Goal: Task Accomplishment & Management: Manage account settings

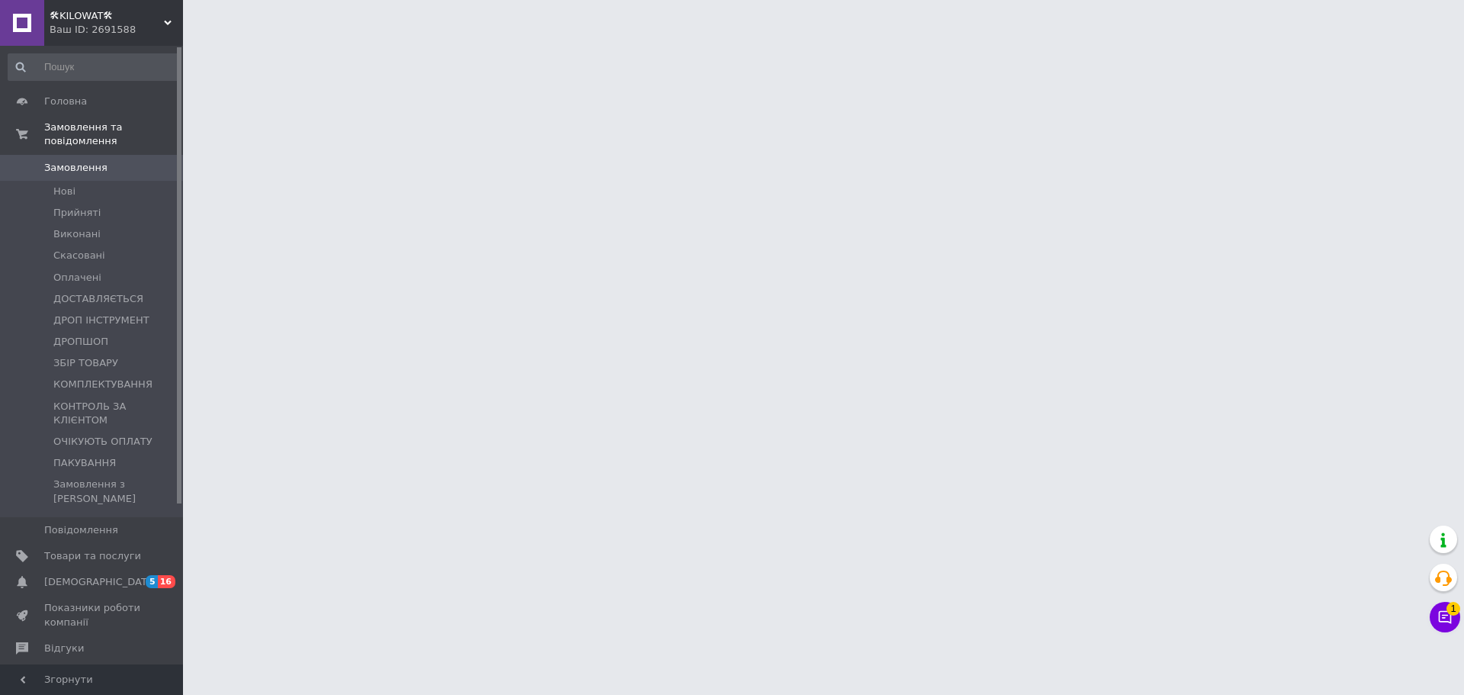
click at [87, 641] on span "Відгуки" at bounding box center [92, 648] width 97 height 14
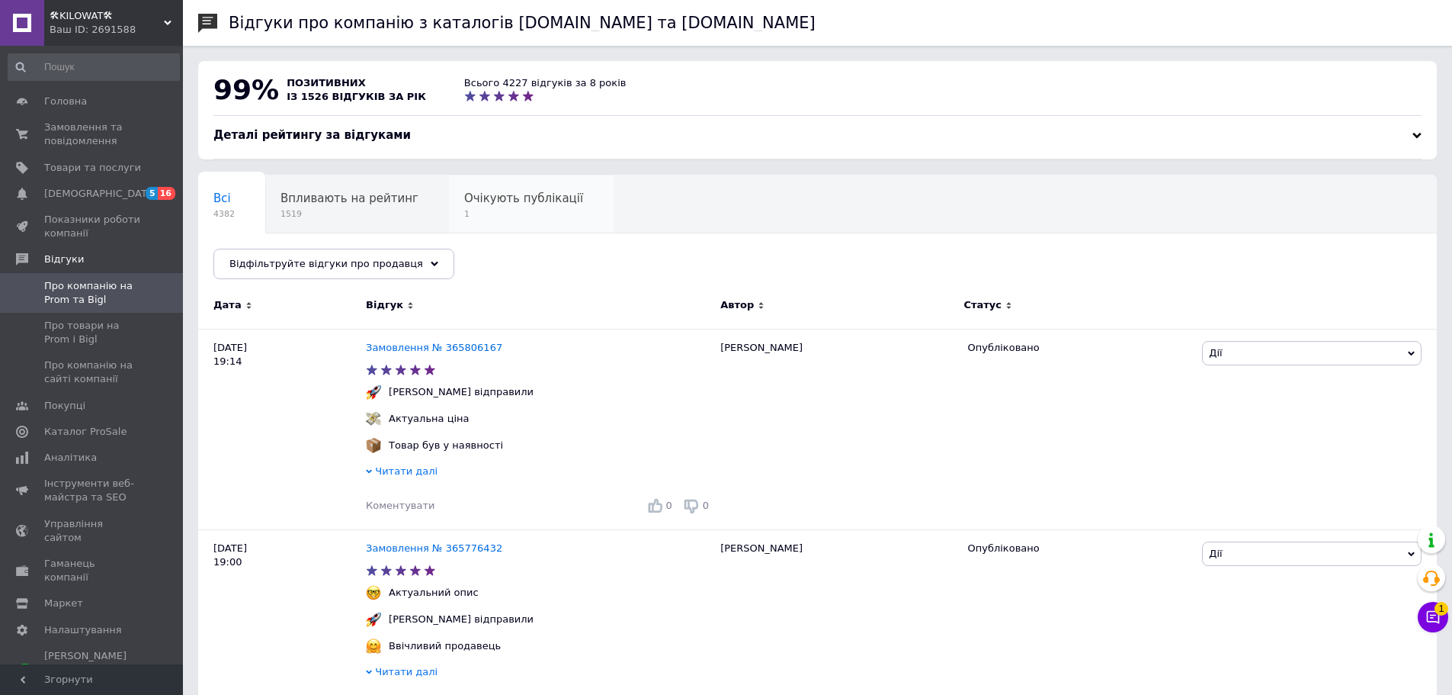
click at [509, 205] on span "Очікують публікації" at bounding box center [523, 198] width 119 height 14
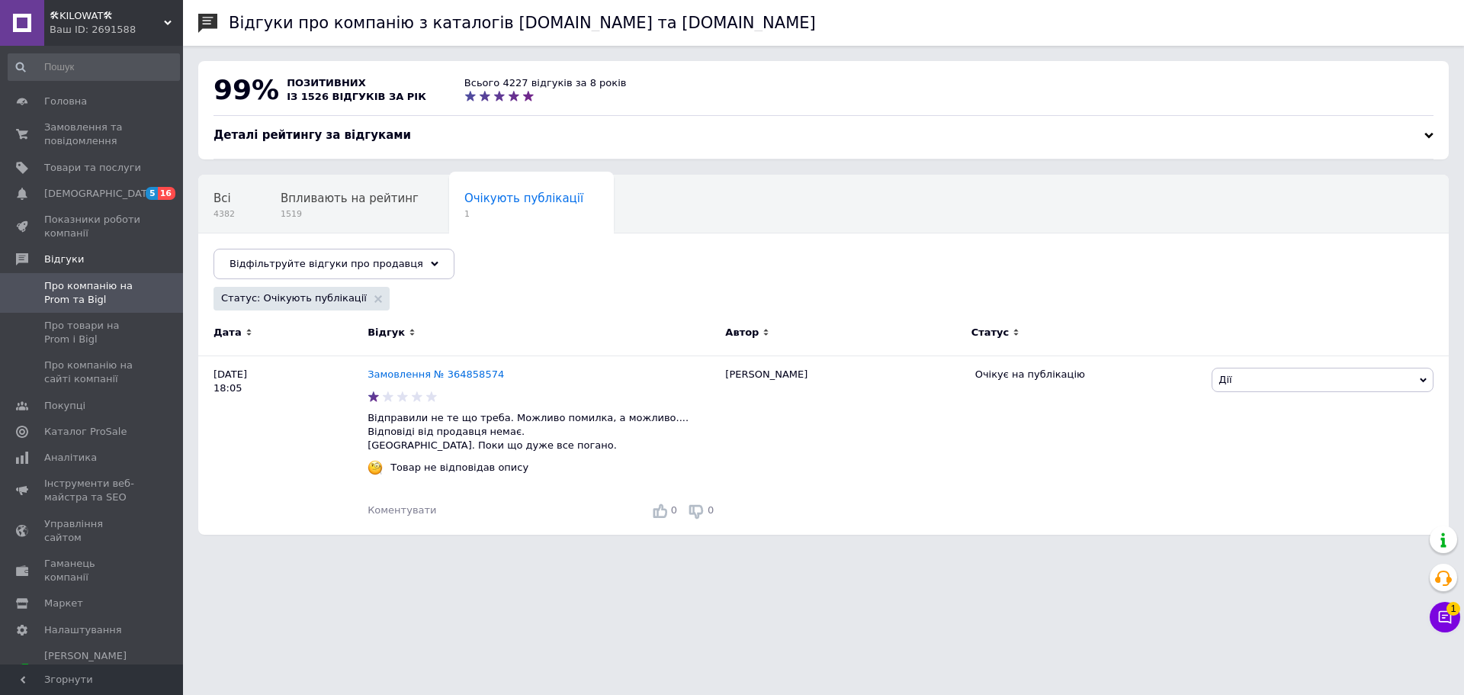
drag, startPoint x: 91, startPoint y: 27, endPoint x: 186, endPoint y: 82, distance: 110.0
click at [94, 27] on div "Ваш ID: 2691588" at bounding box center [116, 30] width 133 height 14
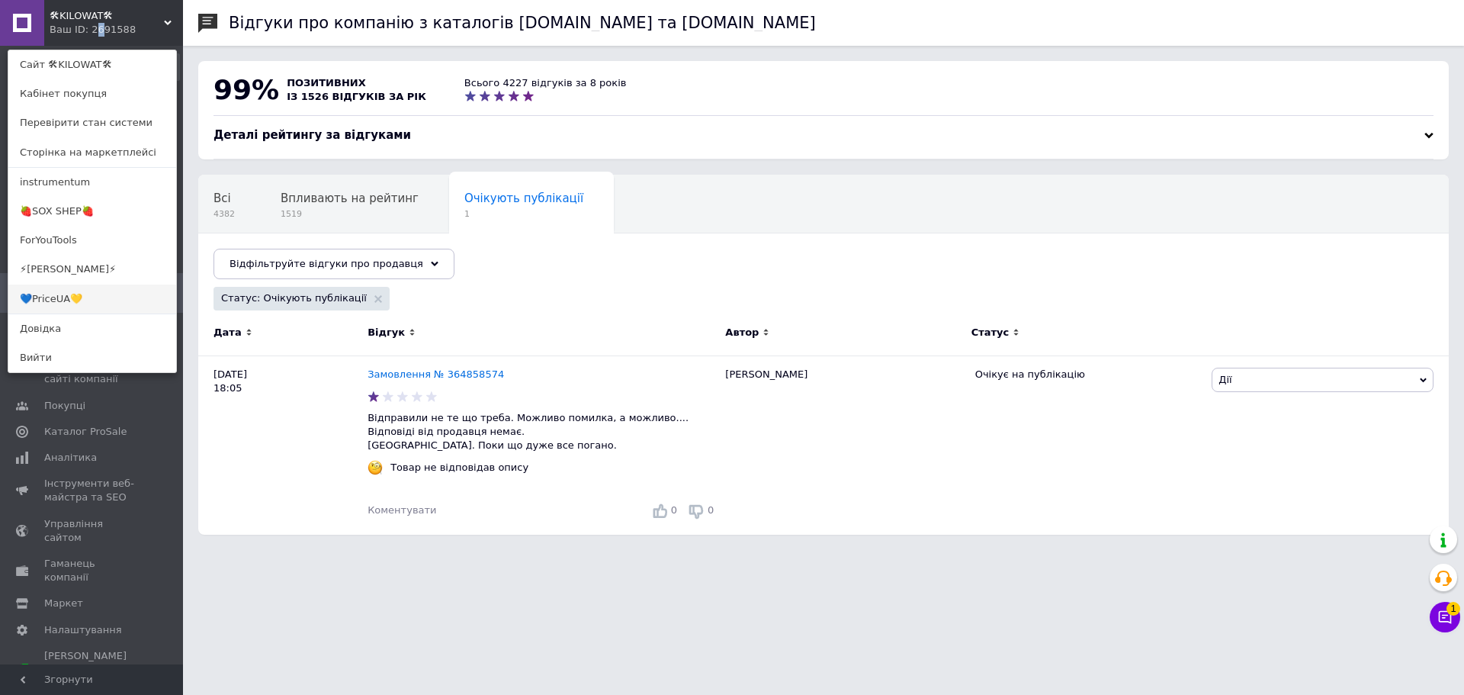
click at [91, 302] on link "💙PriceUA💛" at bounding box center [92, 298] width 168 height 29
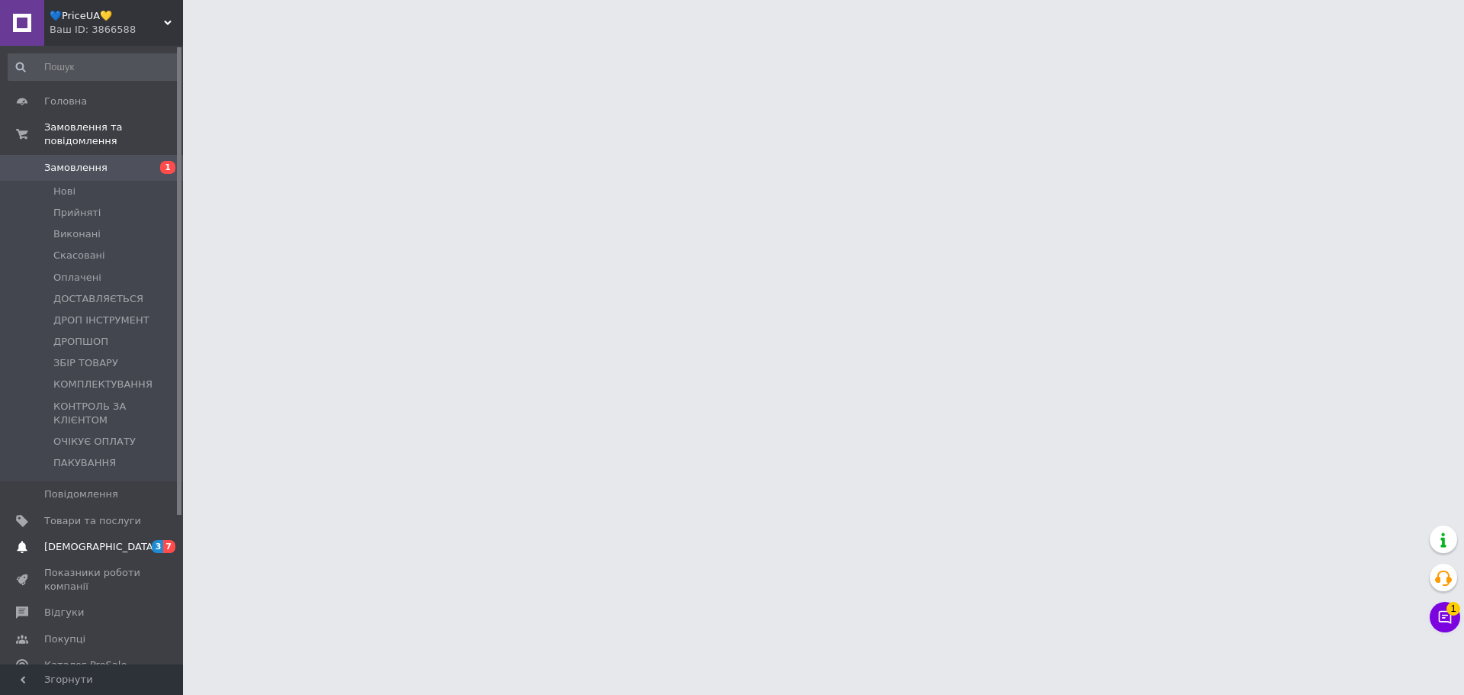
click at [131, 540] on span "[DEMOGRAPHIC_DATA]" at bounding box center [92, 547] width 97 height 14
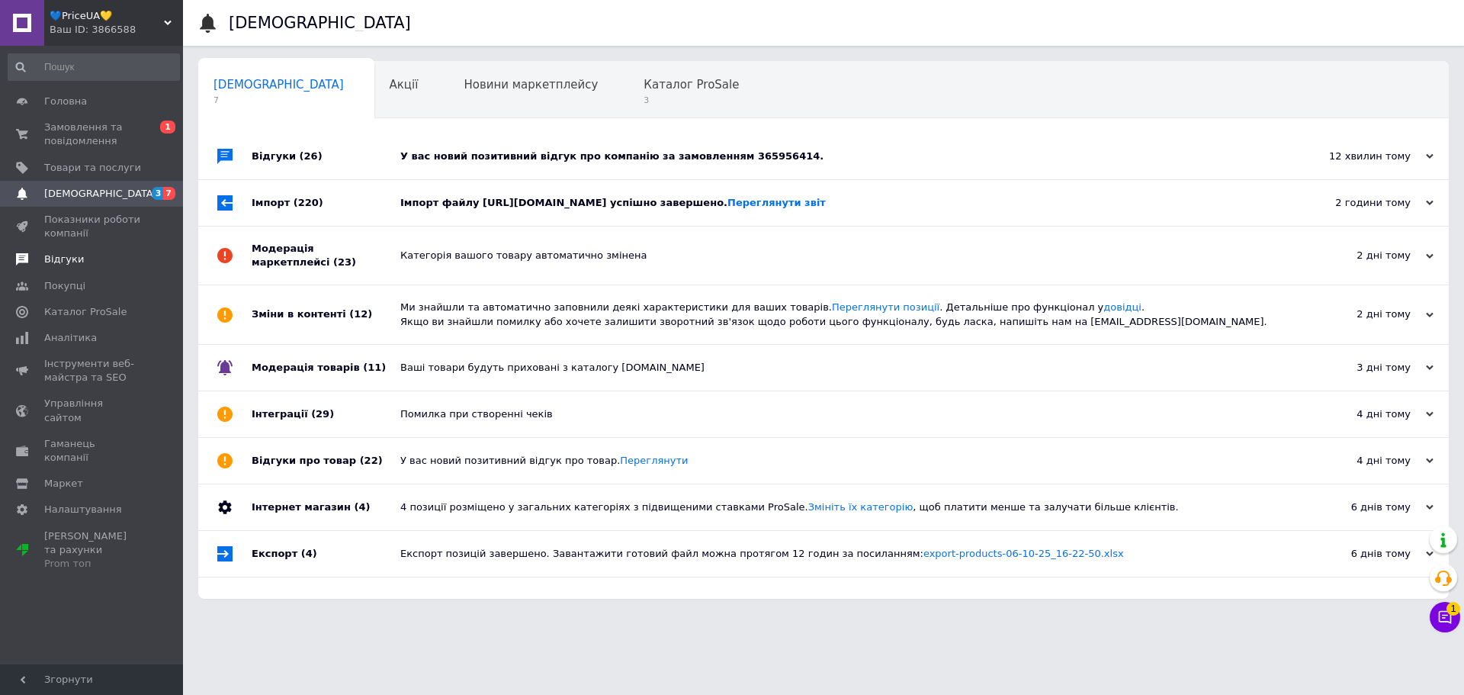
click at [81, 255] on span "Відгуки" at bounding box center [92, 259] width 97 height 14
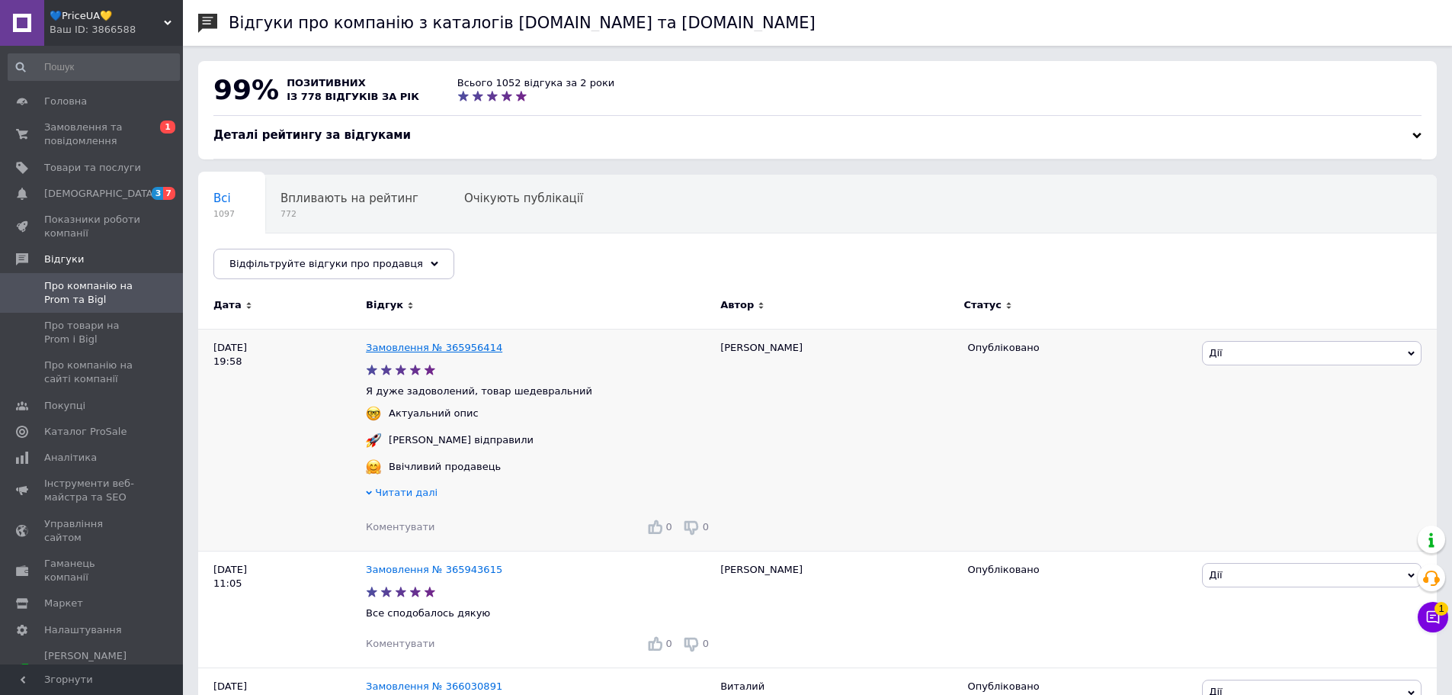
click at [456, 342] on link "Замовлення № 365956414" at bounding box center [434, 347] width 136 height 11
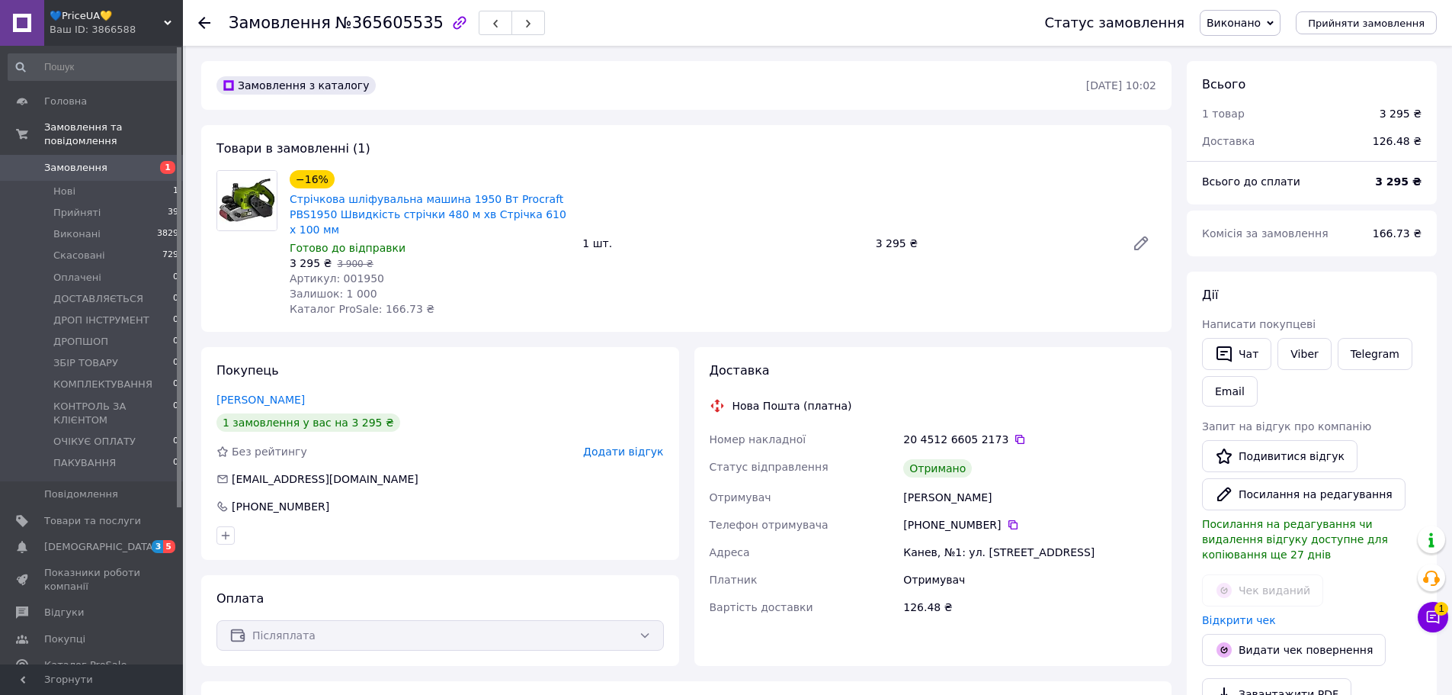
click at [205, 23] on use at bounding box center [204, 23] width 12 height 12
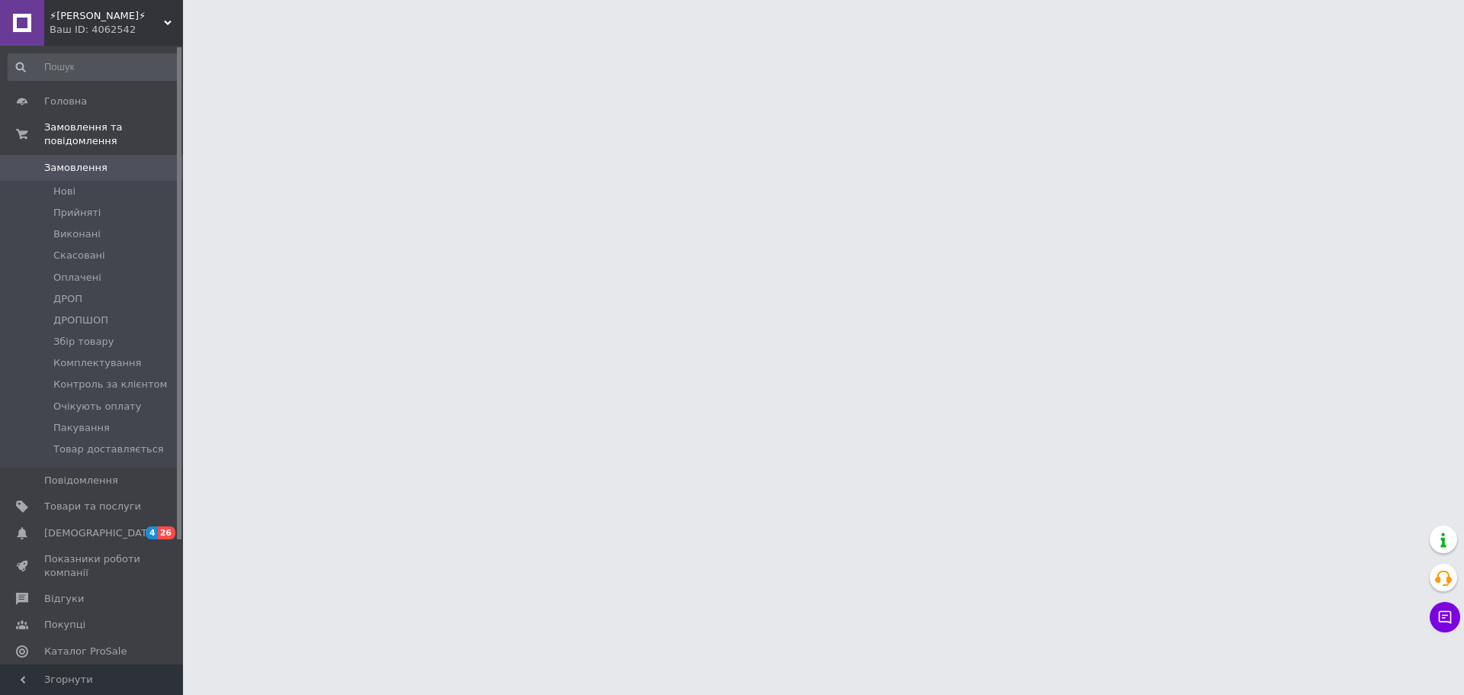
click at [91, 592] on span "Відгуки" at bounding box center [92, 599] width 97 height 14
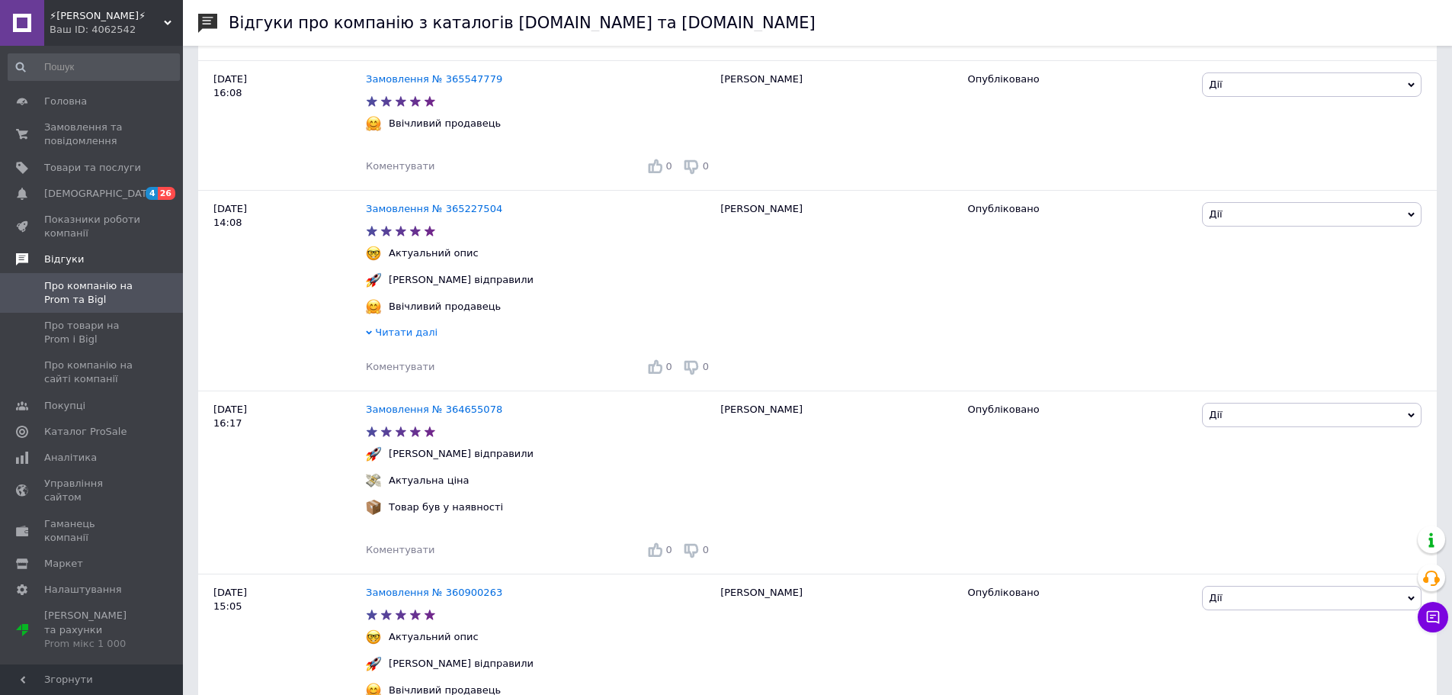
scroll to position [610, 0]
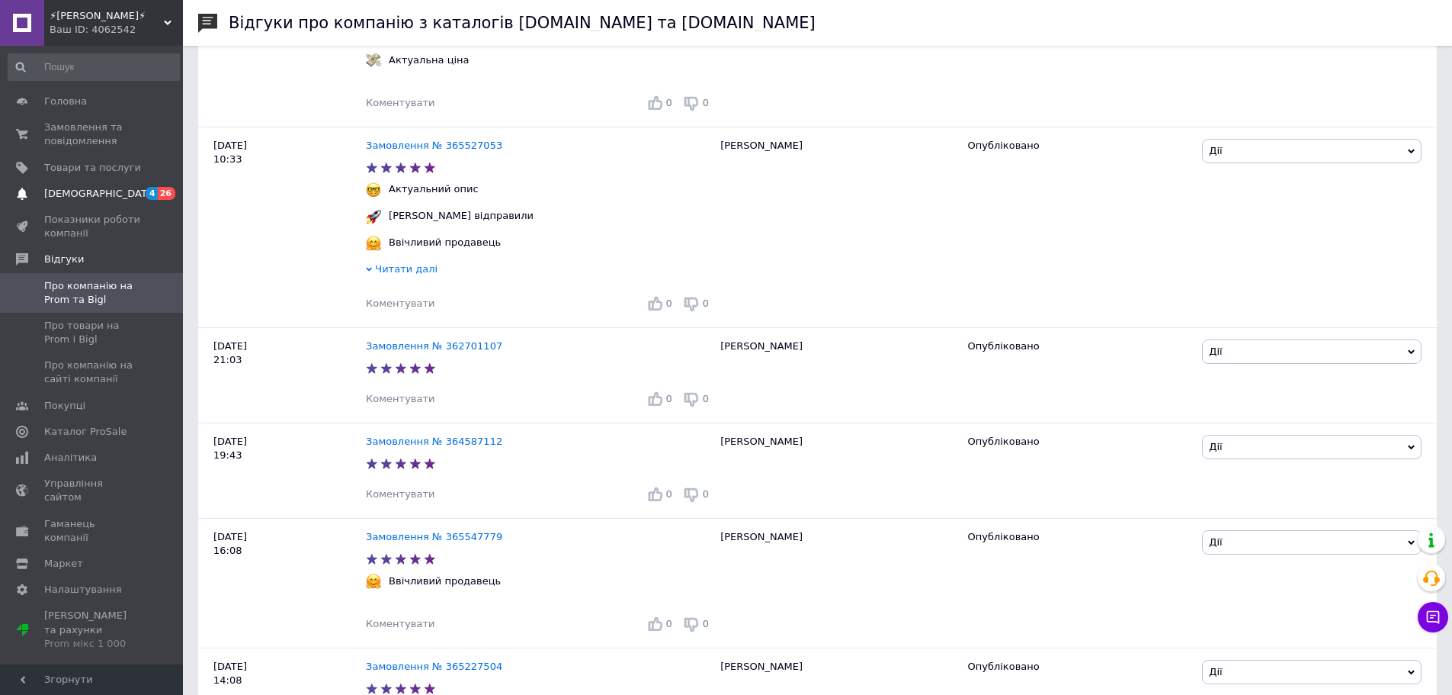
click at [134, 201] on link "Сповіщення 4 26" at bounding box center [94, 194] width 188 height 26
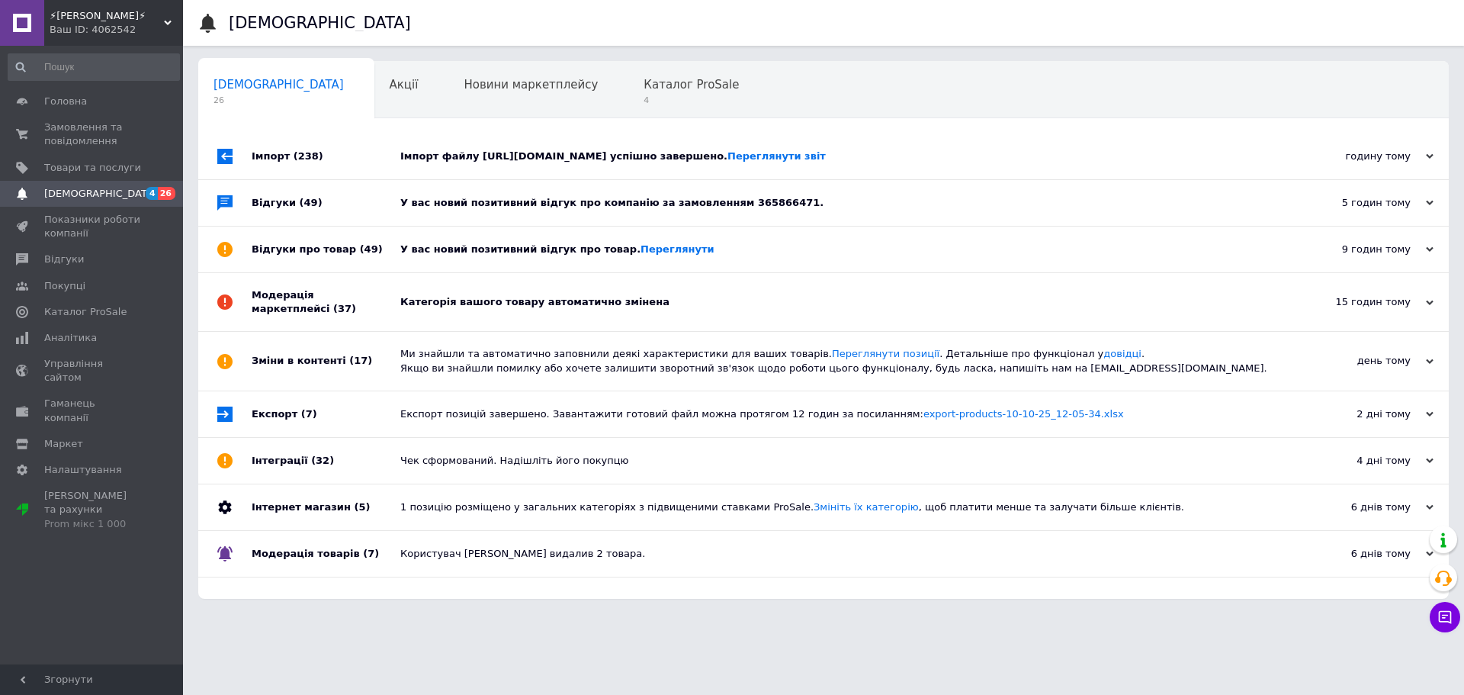
click at [491, 309] on div "Категорія вашого товару автоматично змінена" at bounding box center [840, 302] width 881 height 14
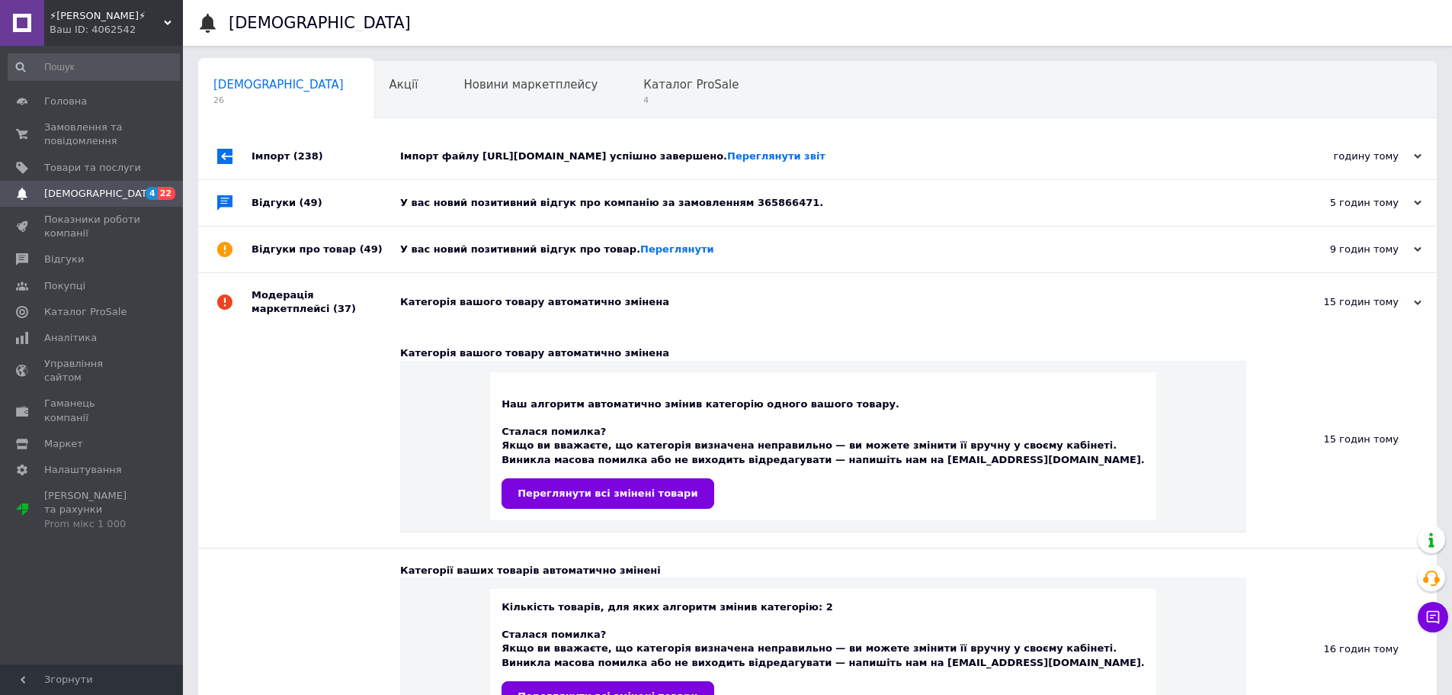
click at [491, 309] on div "Категорія вашого товару автоматично змінена" at bounding box center [834, 302] width 869 height 14
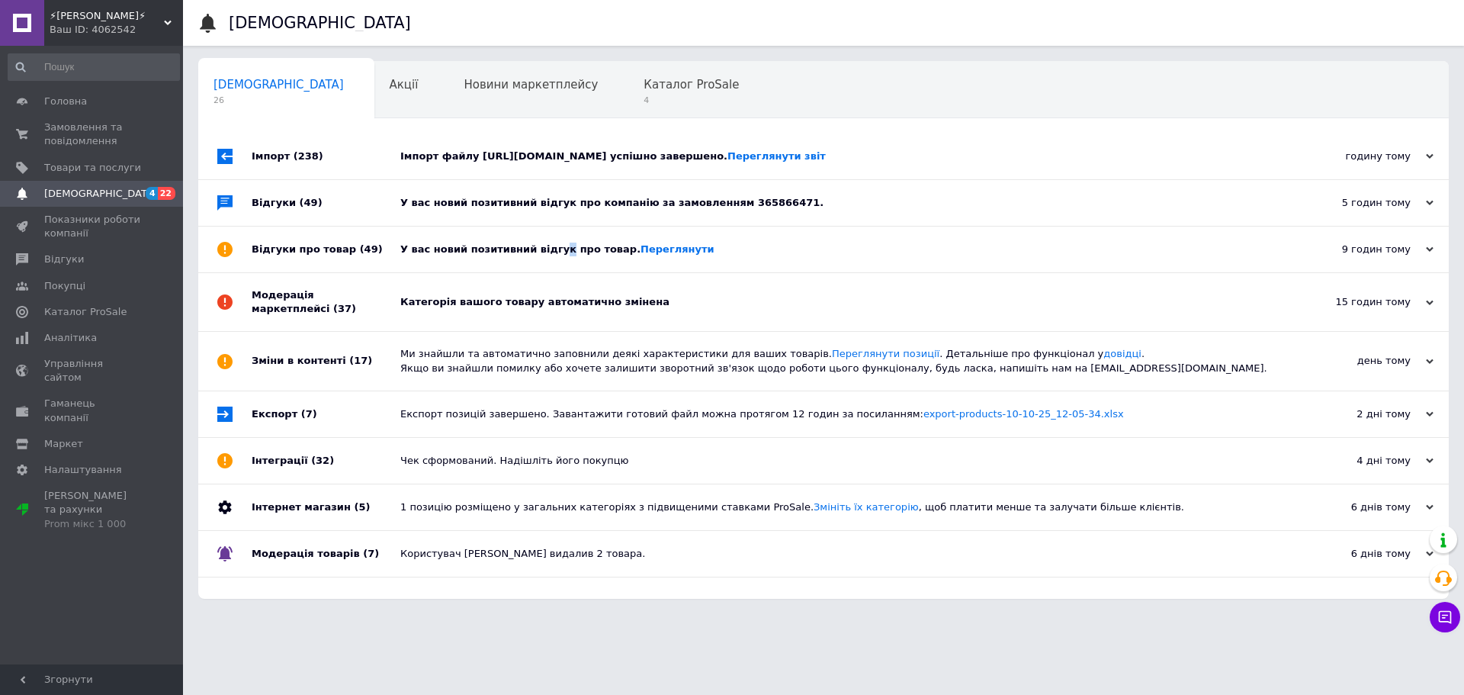
click at [547, 254] on div "У вас новий позитивний відгук про товар. [GEOGRAPHIC_DATA]" at bounding box center [840, 249] width 881 height 46
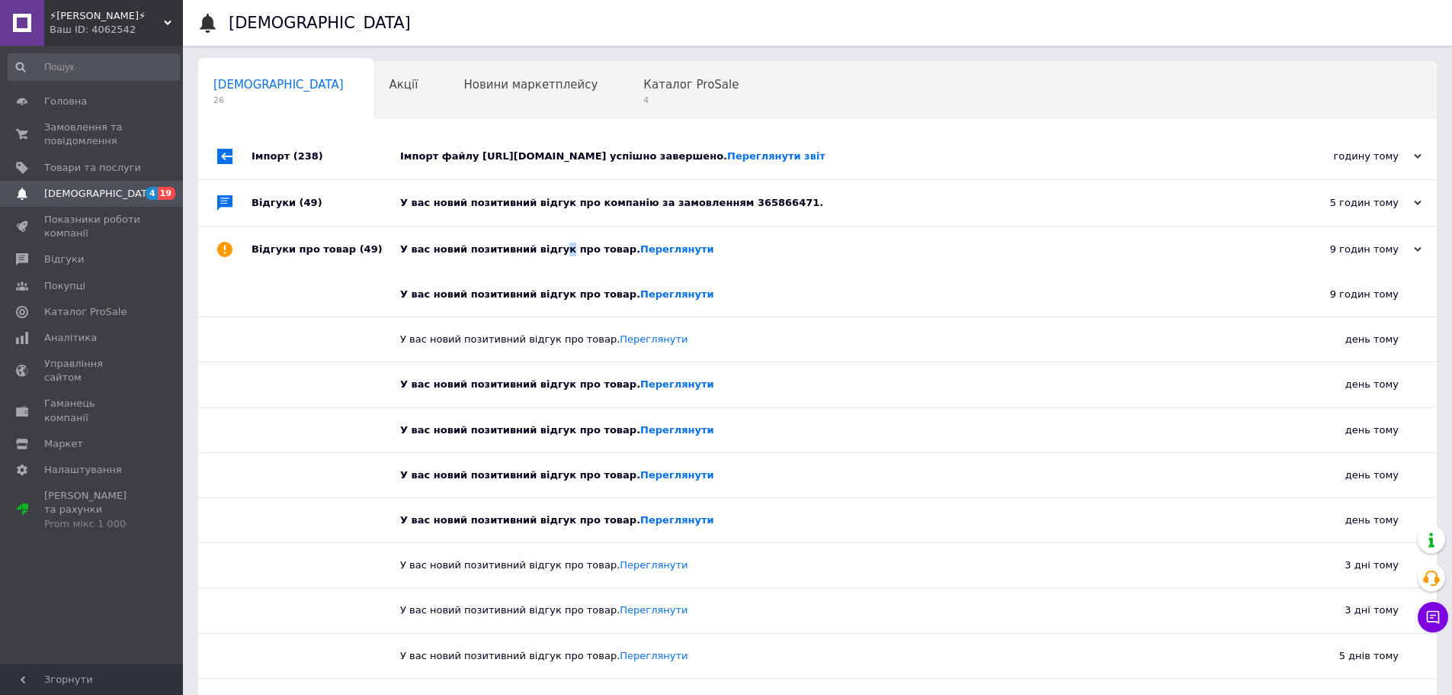
click at [544, 256] on div "У вас новий позитивний відгук про товар. [GEOGRAPHIC_DATA]" at bounding box center [834, 249] width 869 height 14
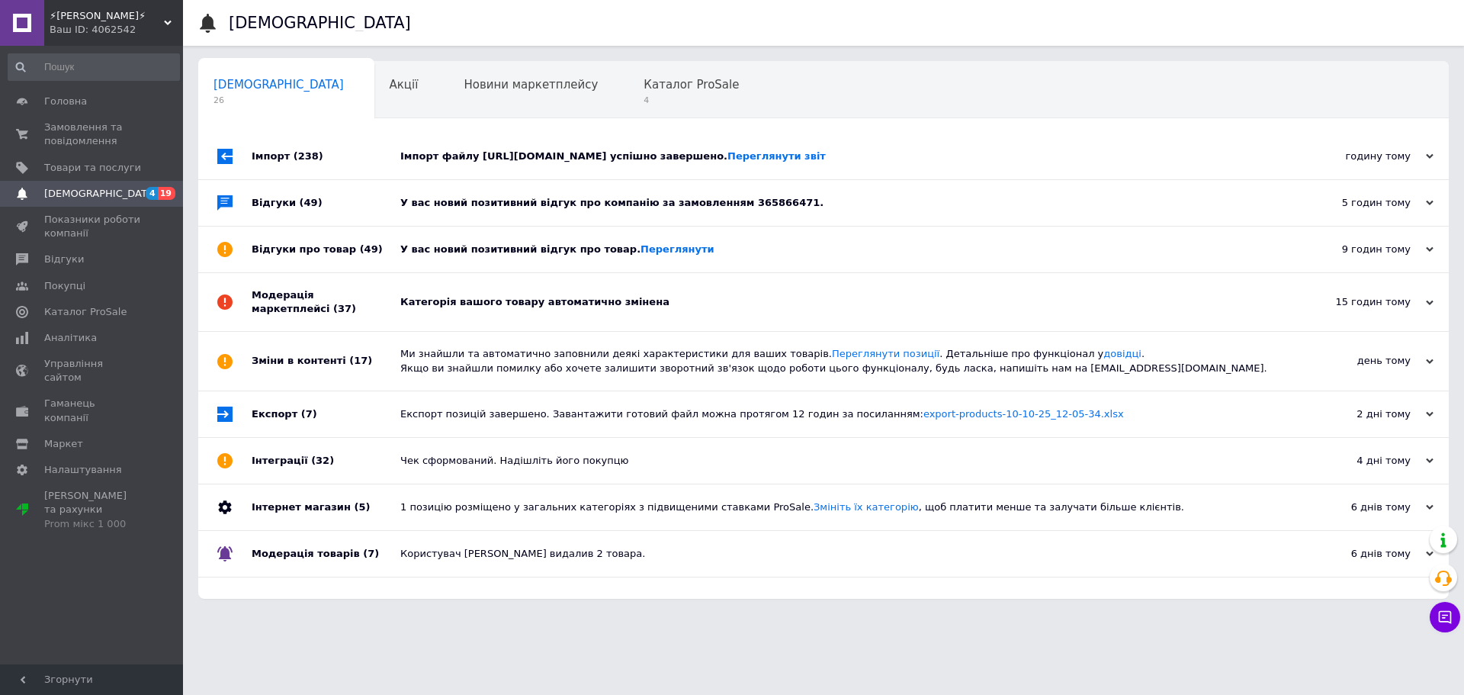
click at [535, 225] on div "У вас новий позитивний відгук про компанію за замовленням 365866471." at bounding box center [840, 203] width 881 height 46
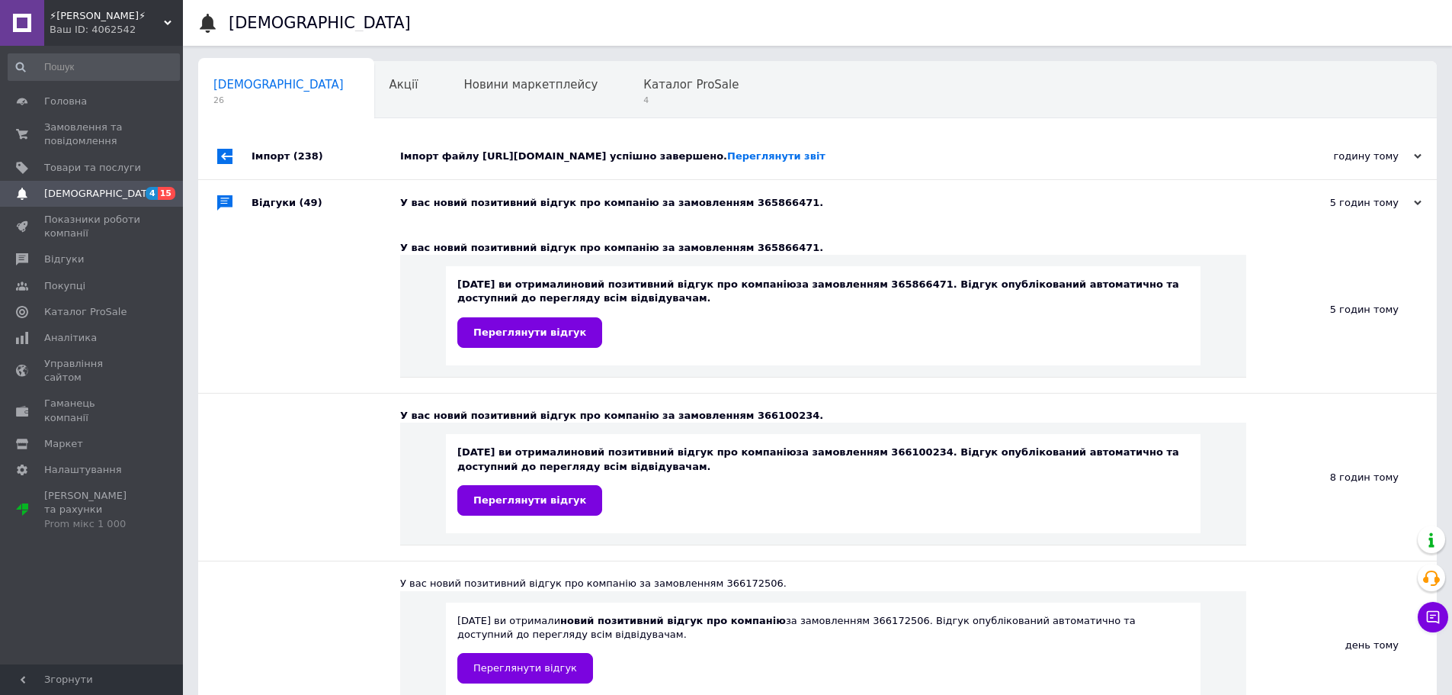
click at [535, 224] on div "У вас новий позитивний відгук про компанію за замовленням 365866471." at bounding box center [834, 203] width 869 height 46
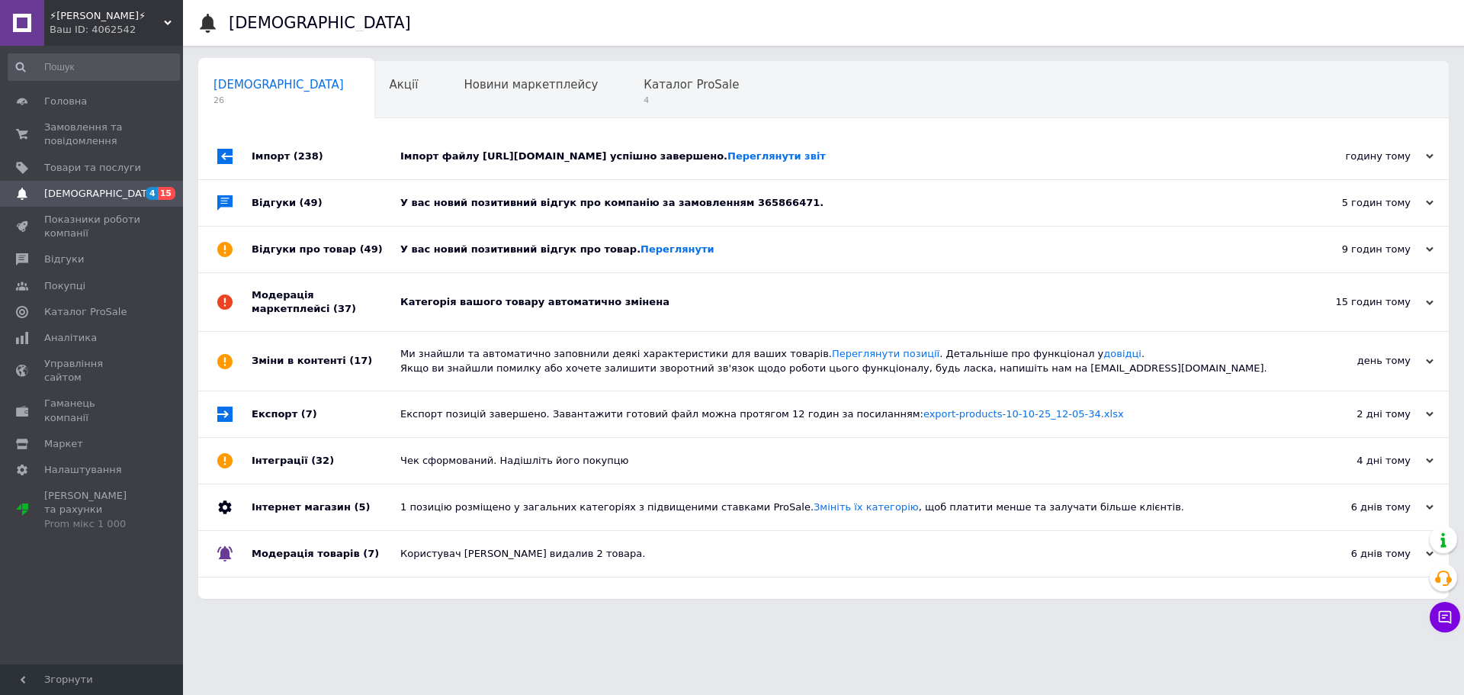
click at [583, 159] on div "Імпорт файлу [URL][DOMAIN_NAME] успішно завершено. Переглянути звіт" at bounding box center [840, 156] width 881 height 14
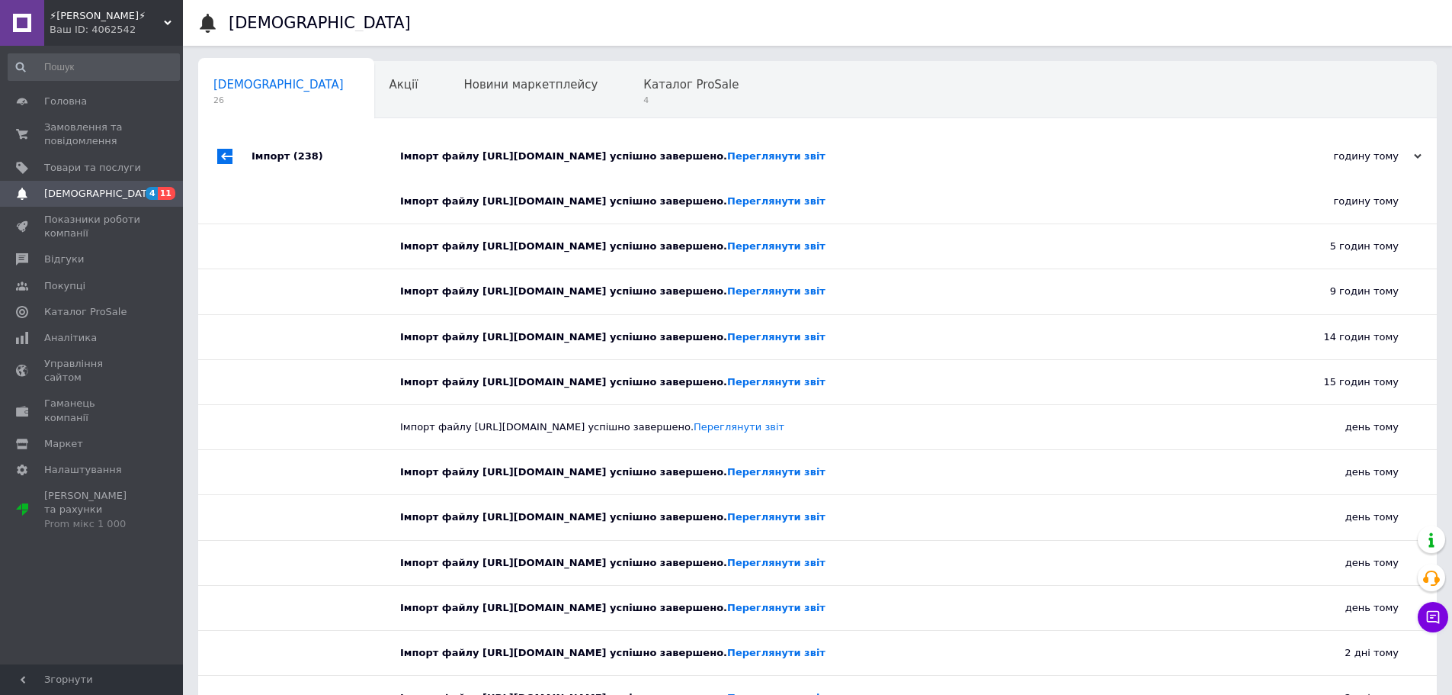
click at [583, 159] on div "Імпорт файлу [URL][DOMAIN_NAME] успішно завершено. Переглянути звіт" at bounding box center [834, 156] width 869 height 14
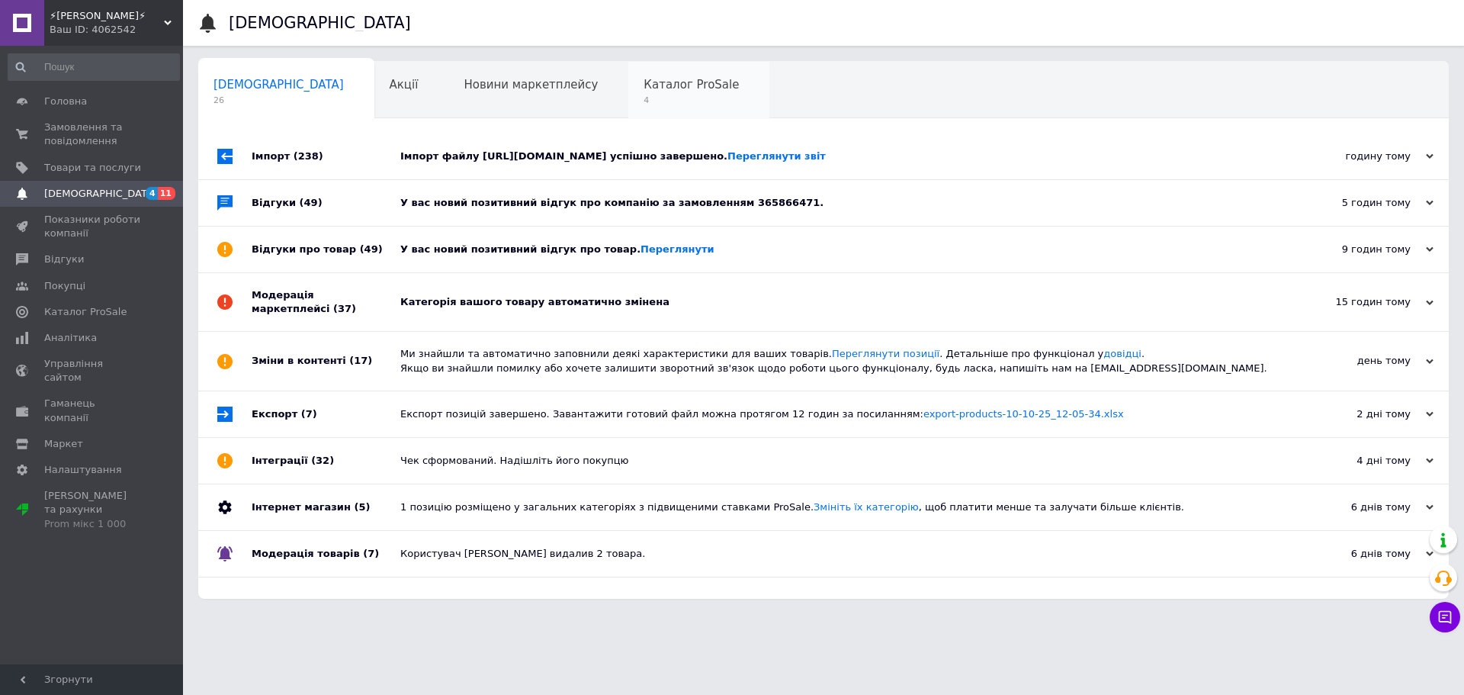
click at [644, 83] on span "Каталог ProSale" at bounding box center [691, 85] width 95 height 14
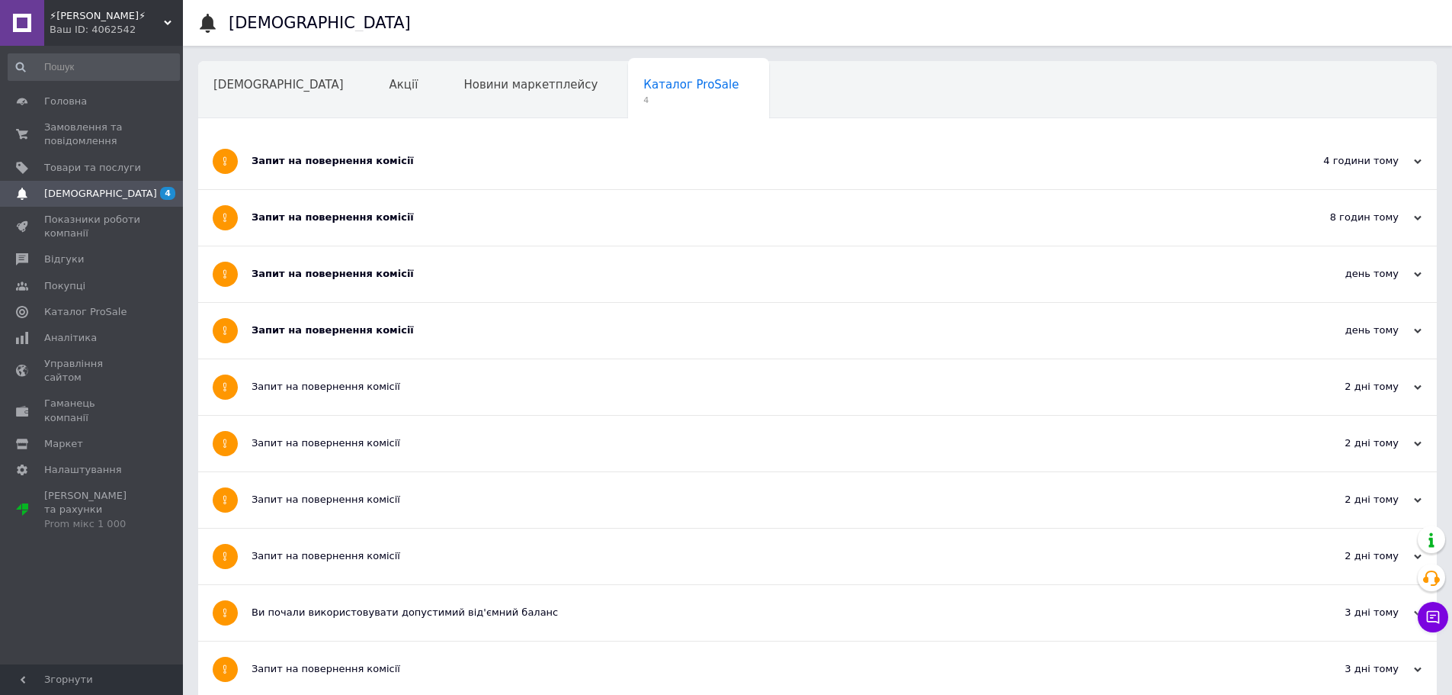
click at [147, 24] on div "Ваш ID: 4062542" at bounding box center [116, 30] width 133 height 14
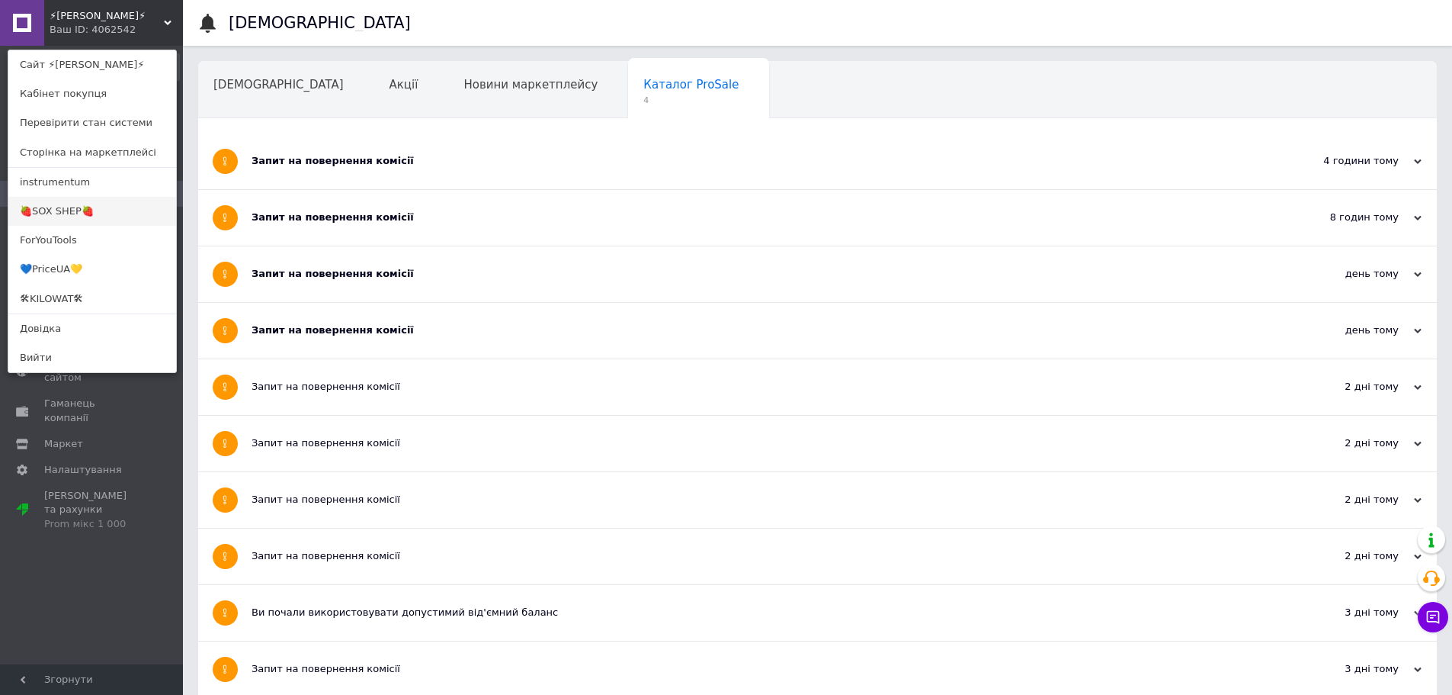
click at [101, 207] on link "🍓SOX SHEP🍓" at bounding box center [92, 211] width 168 height 29
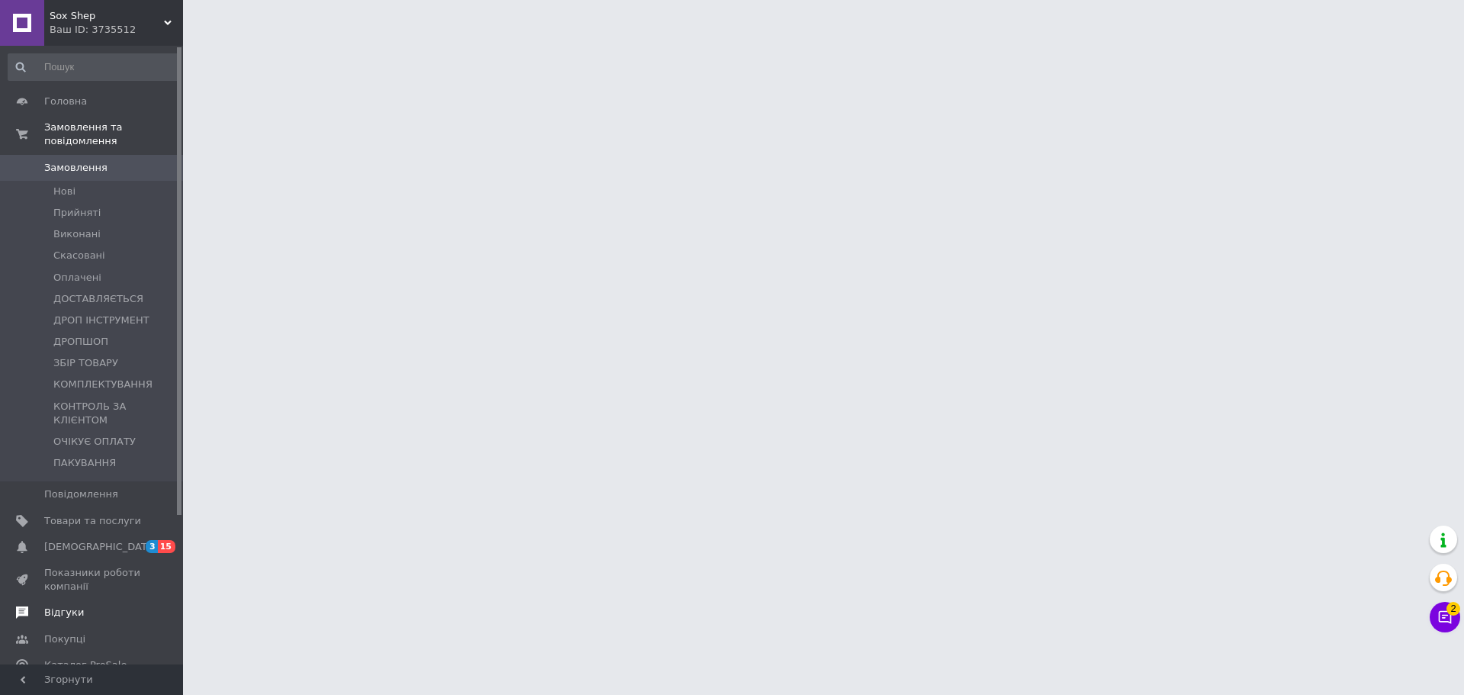
click at [90, 599] on link "Відгуки" at bounding box center [94, 612] width 188 height 26
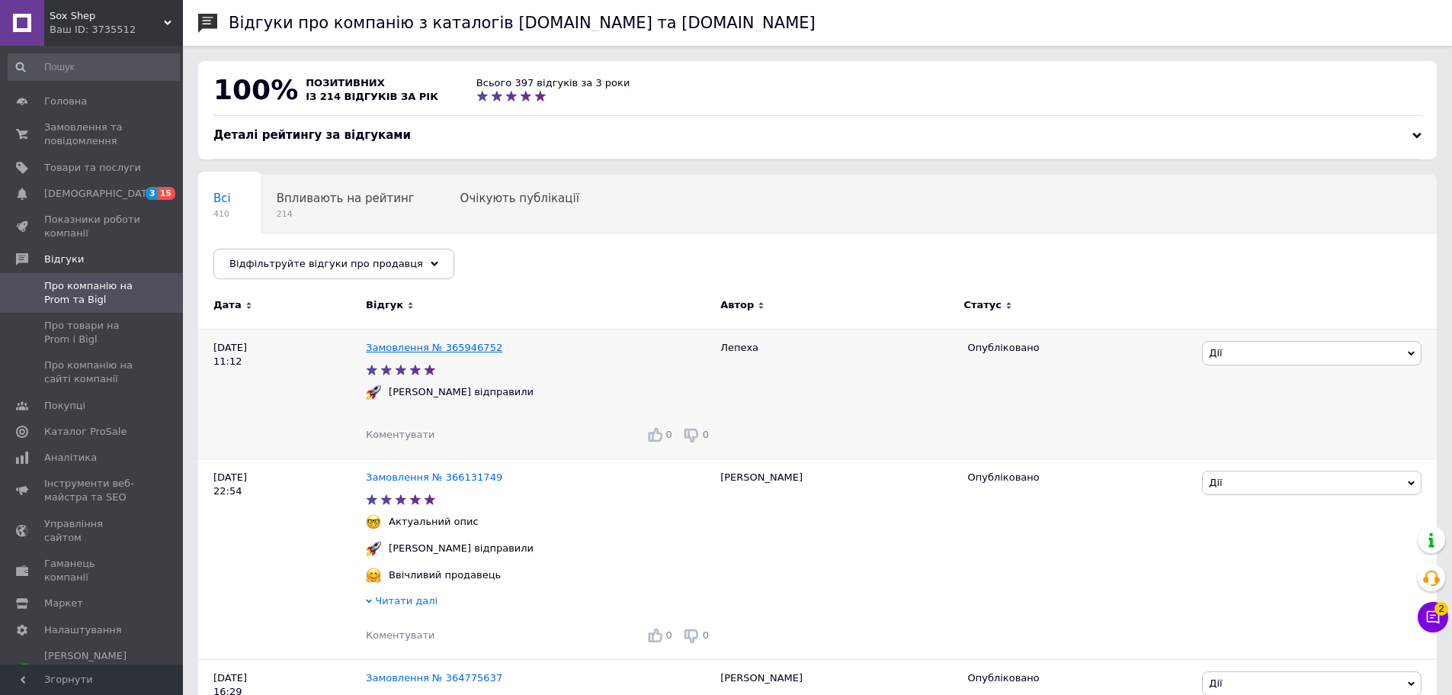
click at [433, 348] on link "Замовлення № 365946752" at bounding box center [434, 347] width 136 height 11
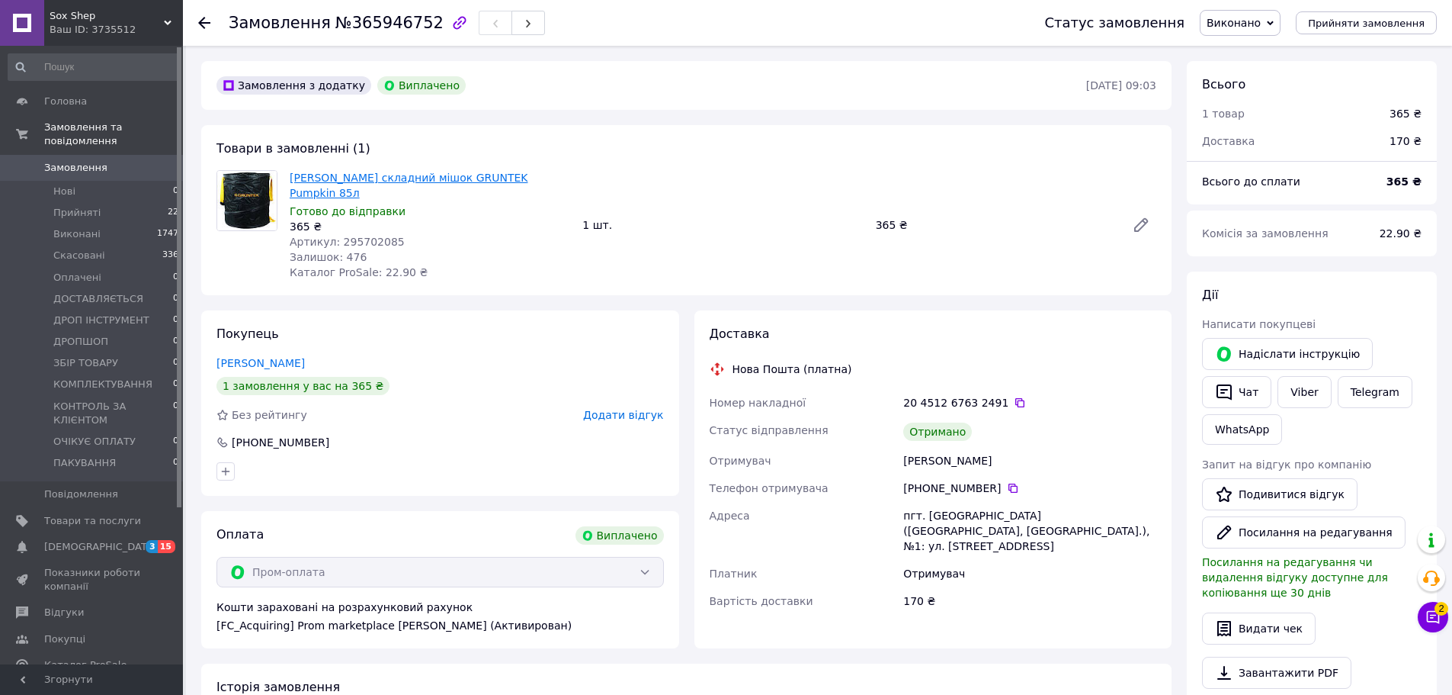
drag, startPoint x: 446, startPoint y: 178, endPoint x: 433, endPoint y: 163, distance: 19.4
click at [120, 540] on span "[DEMOGRAPHIC_DATA]" at bounding box center [92, 547] width 97 height 14
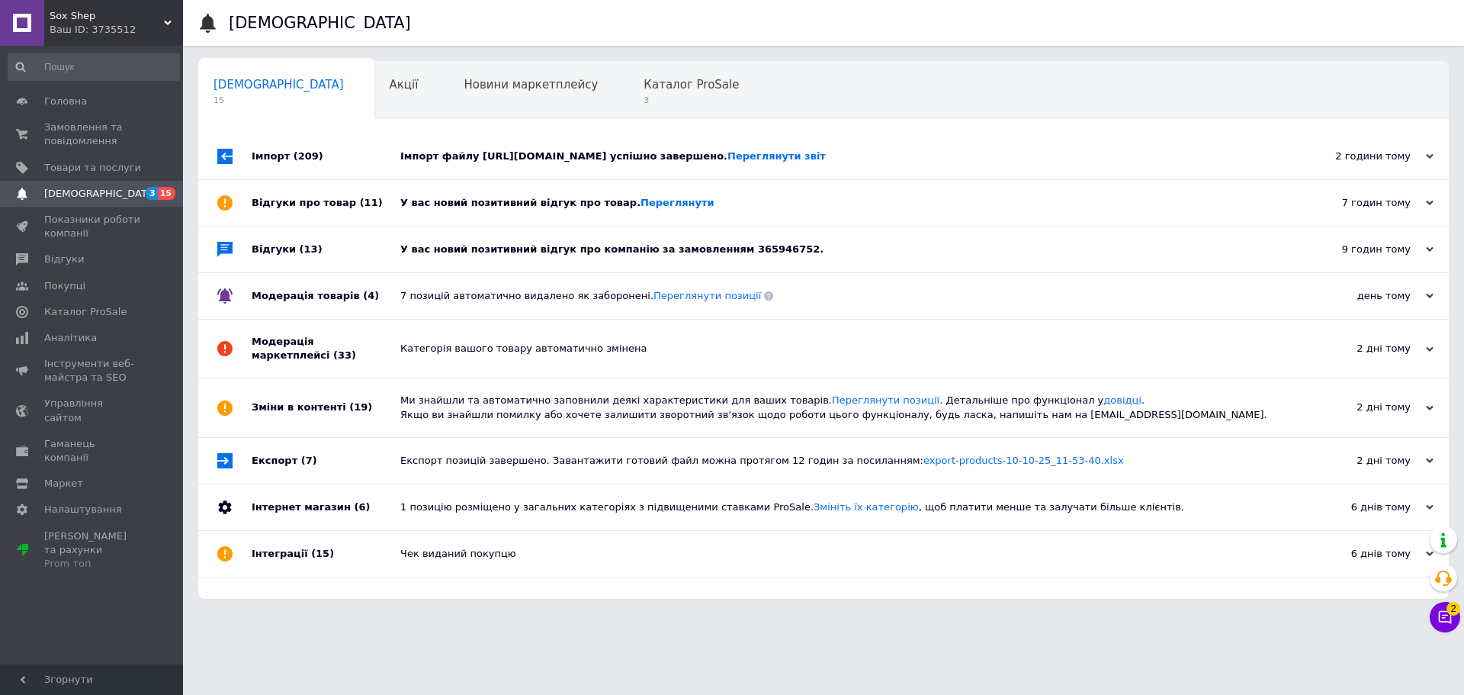
click at [646, 153] on div "Імпорт файлу [URL][DOMAIN_NAME] успішно завершено. Переглянути звіт" at bounding box center [840, 156] width 881 height 14
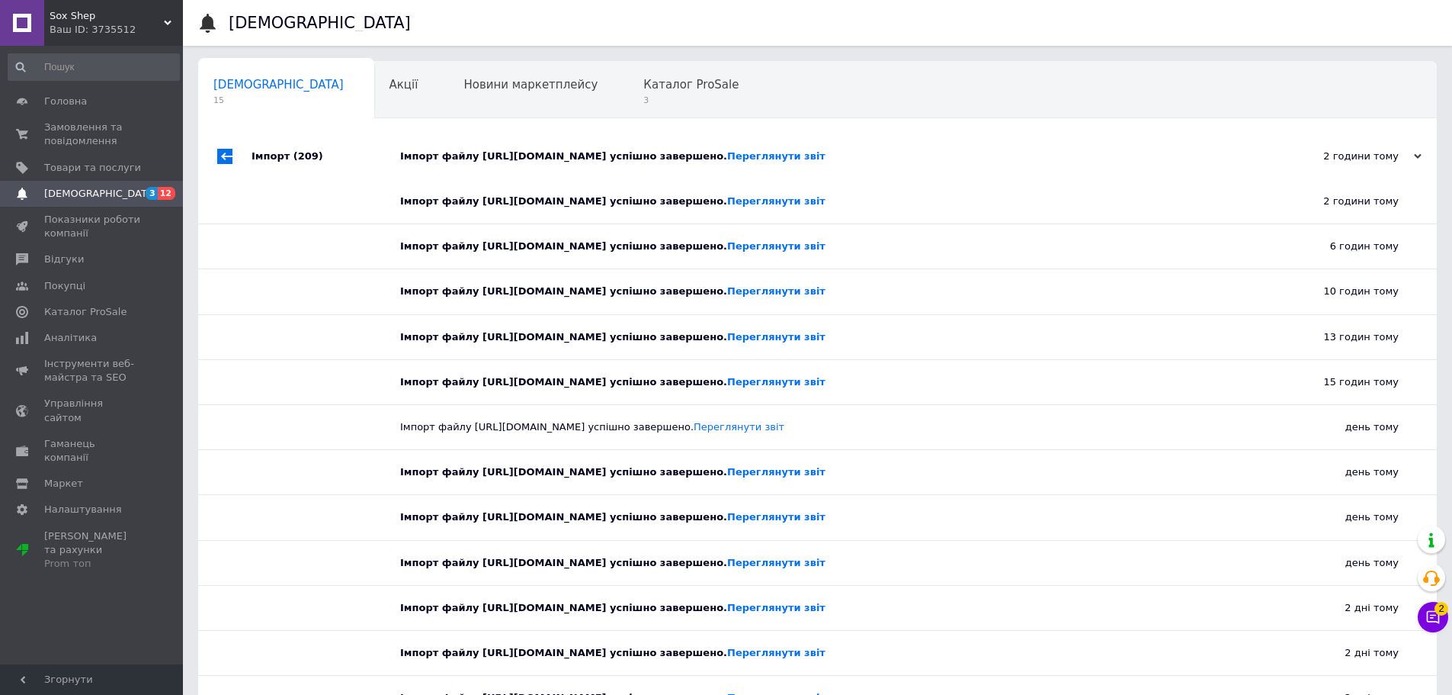
click at [641, 153] on div "Імпорт файлу [URL][DOMAIN_NAME] успішно завершено. Переглянути звіт" at bounding box center [834, 156] width 869 height 14
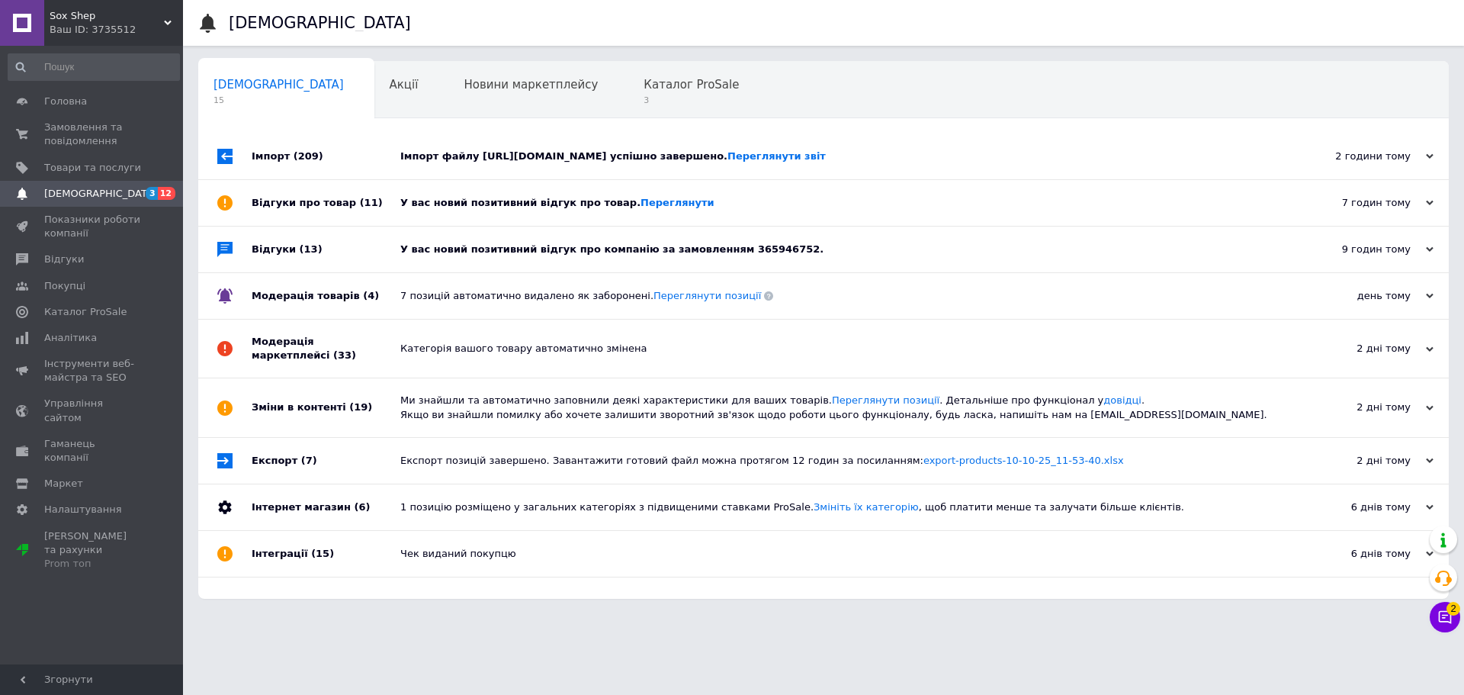
click at [570, 201] on div "У вас новий позитивний відгук про товар. [GEOGRAPHIC_DATA]" at bounding box center [840, 203] width 881 height 46
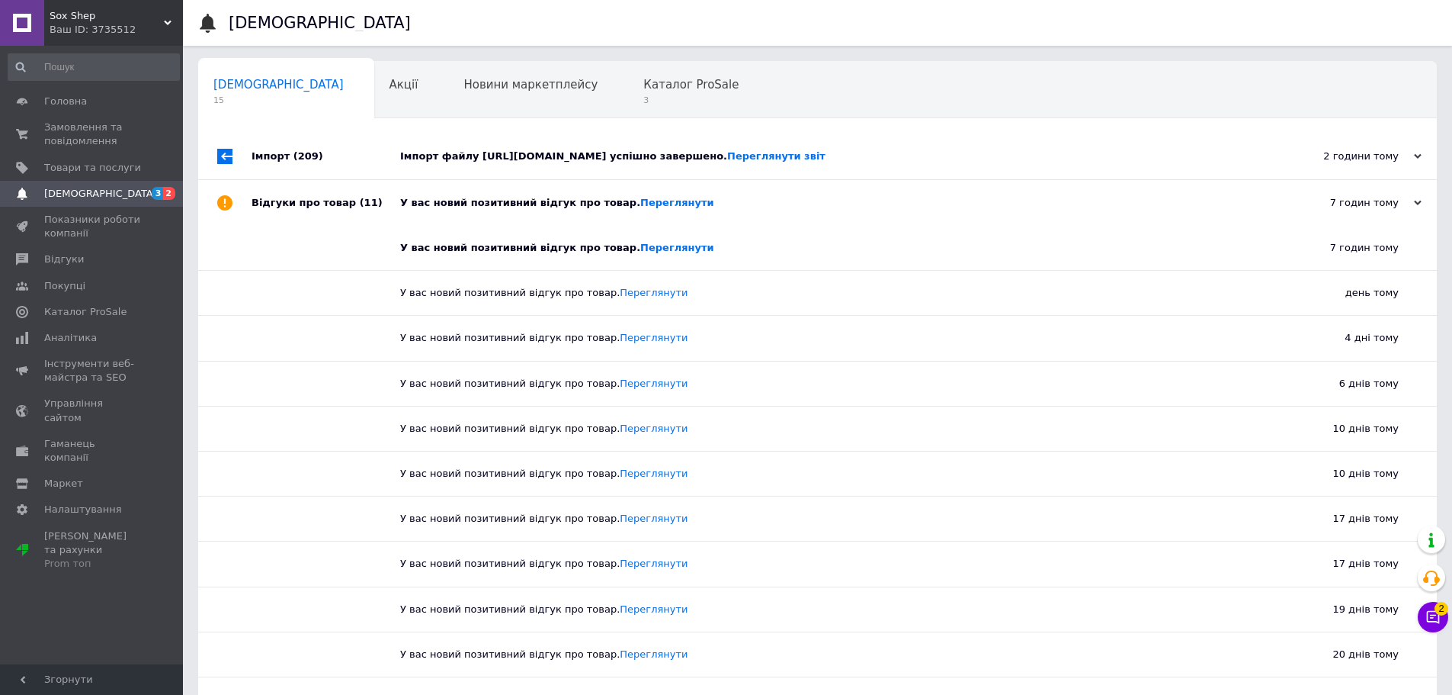
drag, startPoint x: 570, startPoint y: 201, endPoint x: 545, endPoint y: 229, distance: 37.2
click at [569, 201] on div "У вас новий позитивний відгук про товар. [GEOGRAPHIC_DATA]" at bounding box center [834, 203] width 869 height 46
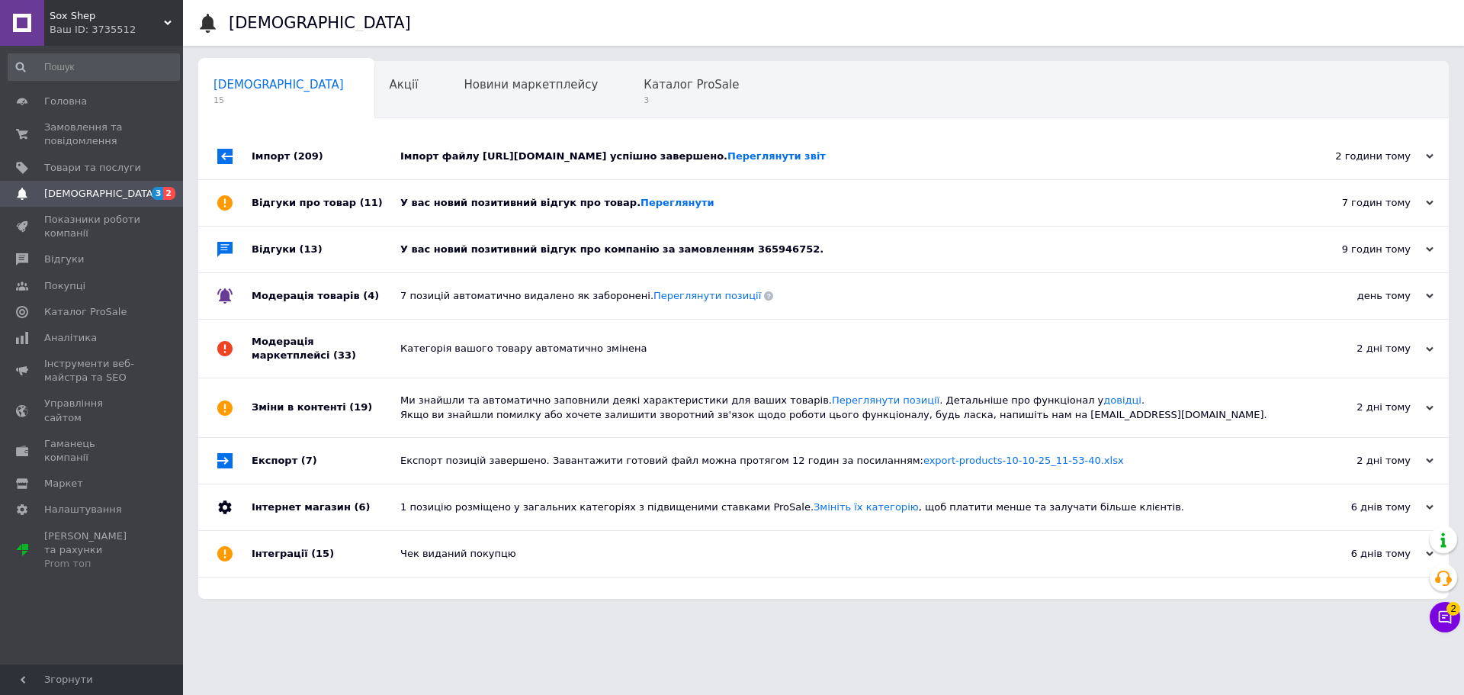
click at [518, 253] on div "У вас новий позитивний відгук про компанію за замовленням 365946752." at bounding box center [840, 249] width 881 height 46
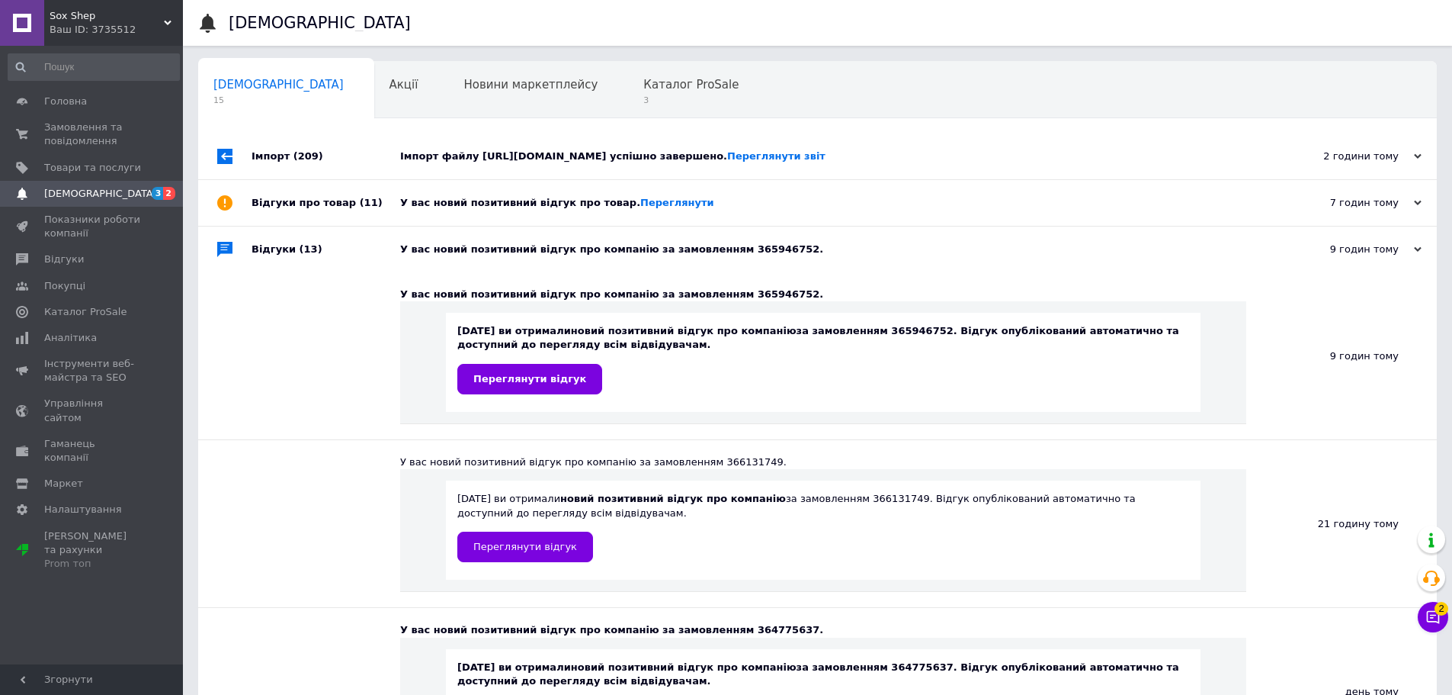
click at [518, 253] on div "У вас новий позитивний відгук про компанію за замовленням 365946752." at bounding box center [834, 249] width 869 height 46
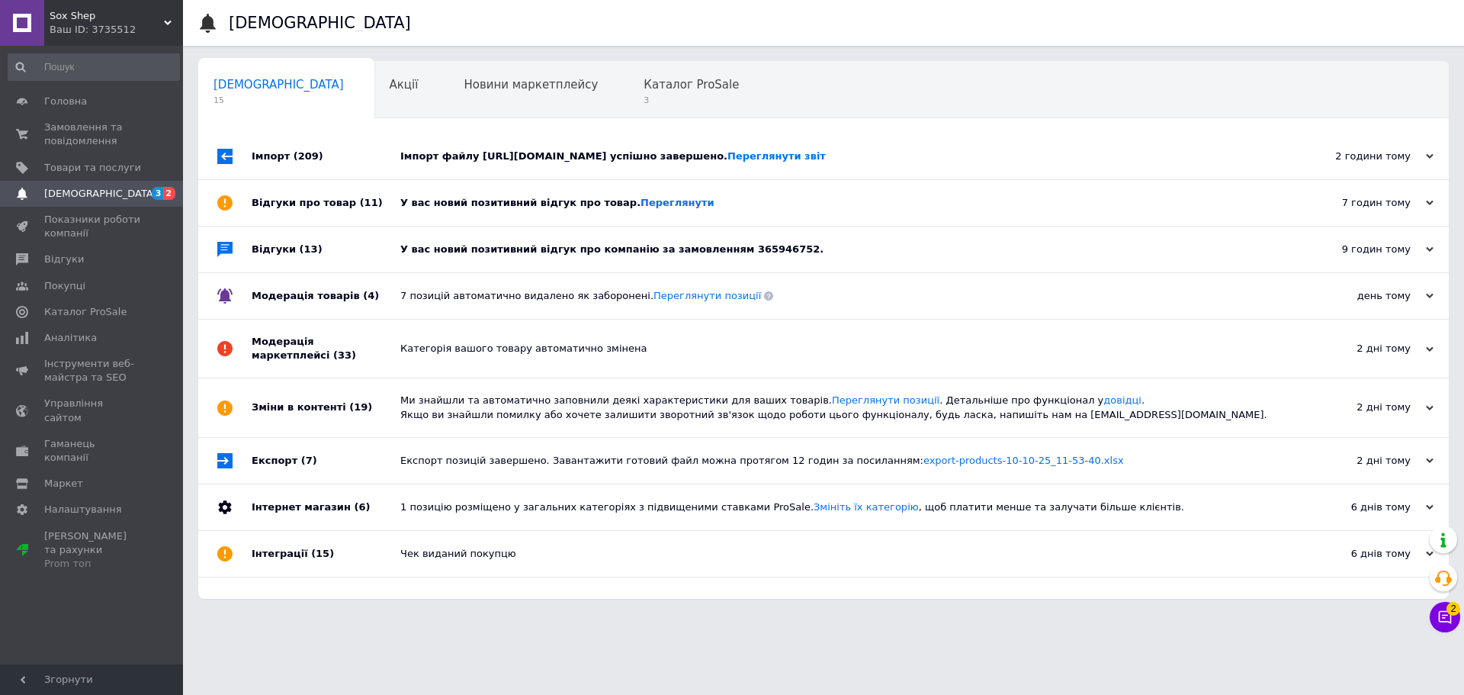
click at [484, 210] on div "У вас новий позитивний відгук про товар. [GEOGRAPHIC_DATA]" at bounding box center [840, 203] width 881 height 14
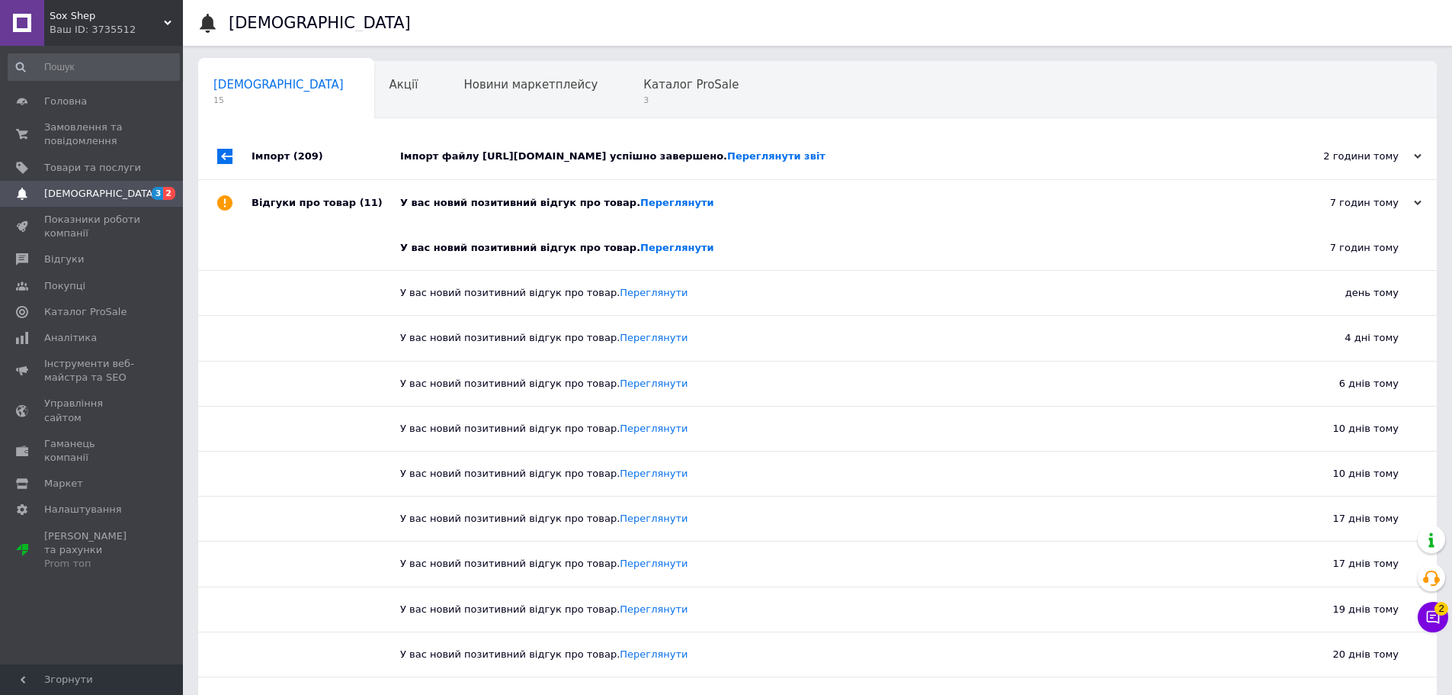
click at [484, 210] on div "У вас новий позитивний відгук про товар. [GEOGRAPHIC_DATA]" at bounding box center [834, 203] width 869 height 14
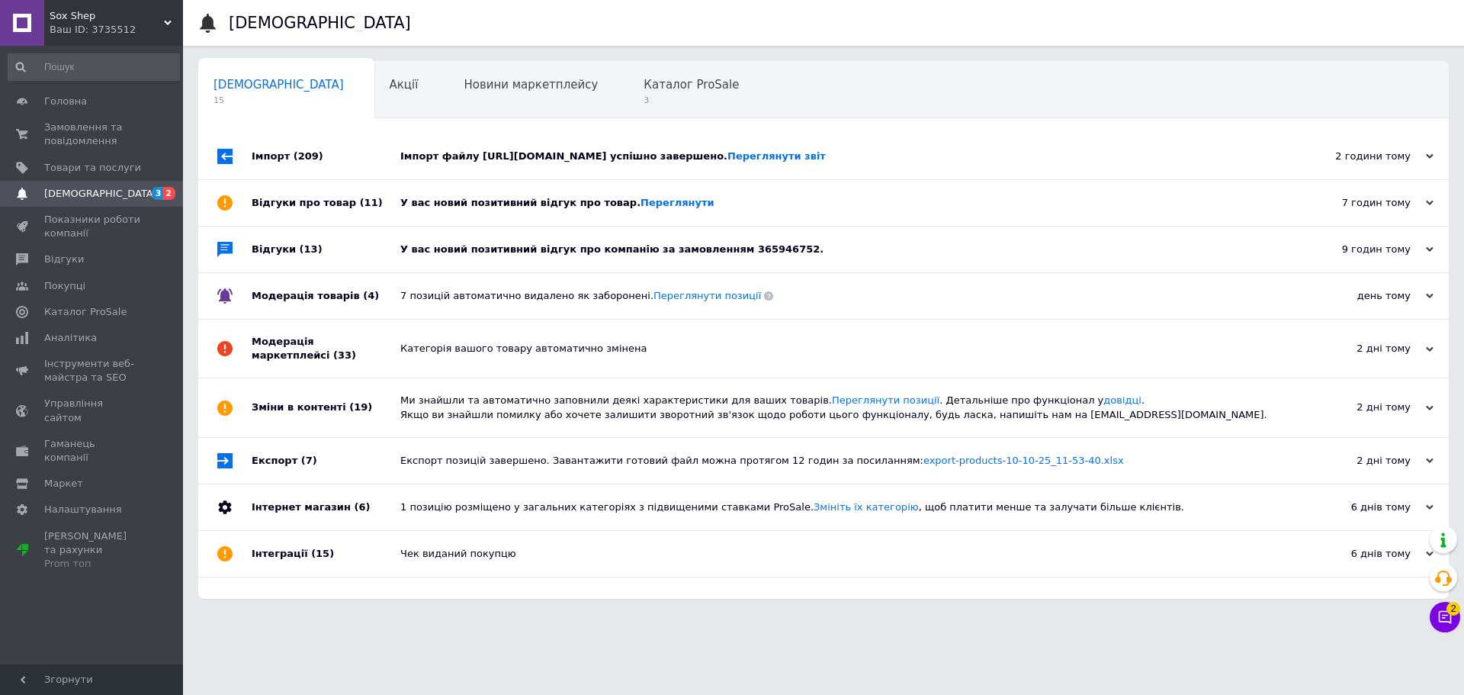
click at [646, 210] on div "У вас новий позитивний відгук про товар. [GEOGRAPHIC_DATA]" at bounding box center [840, 203] width 881 height 14
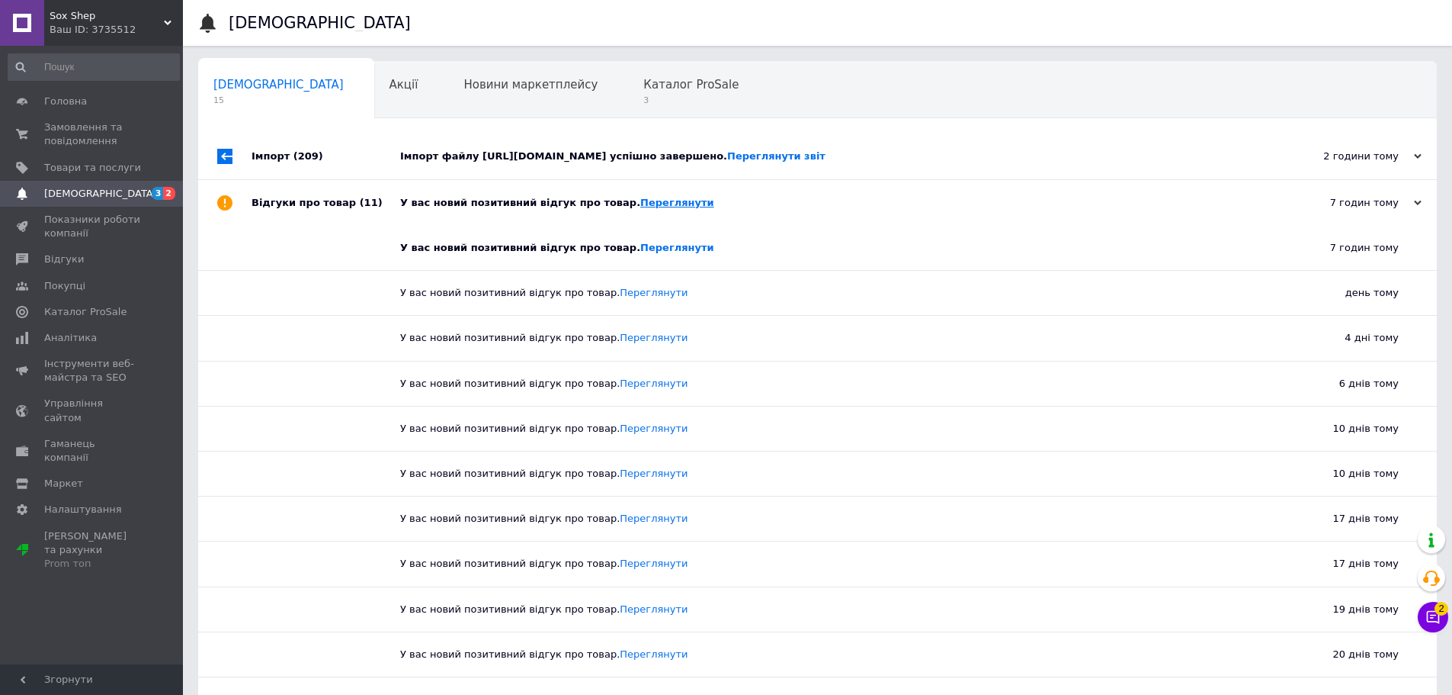
click at [647, 208] on link "Переглянути" at bounding box center [677, 202] width 74 height 11
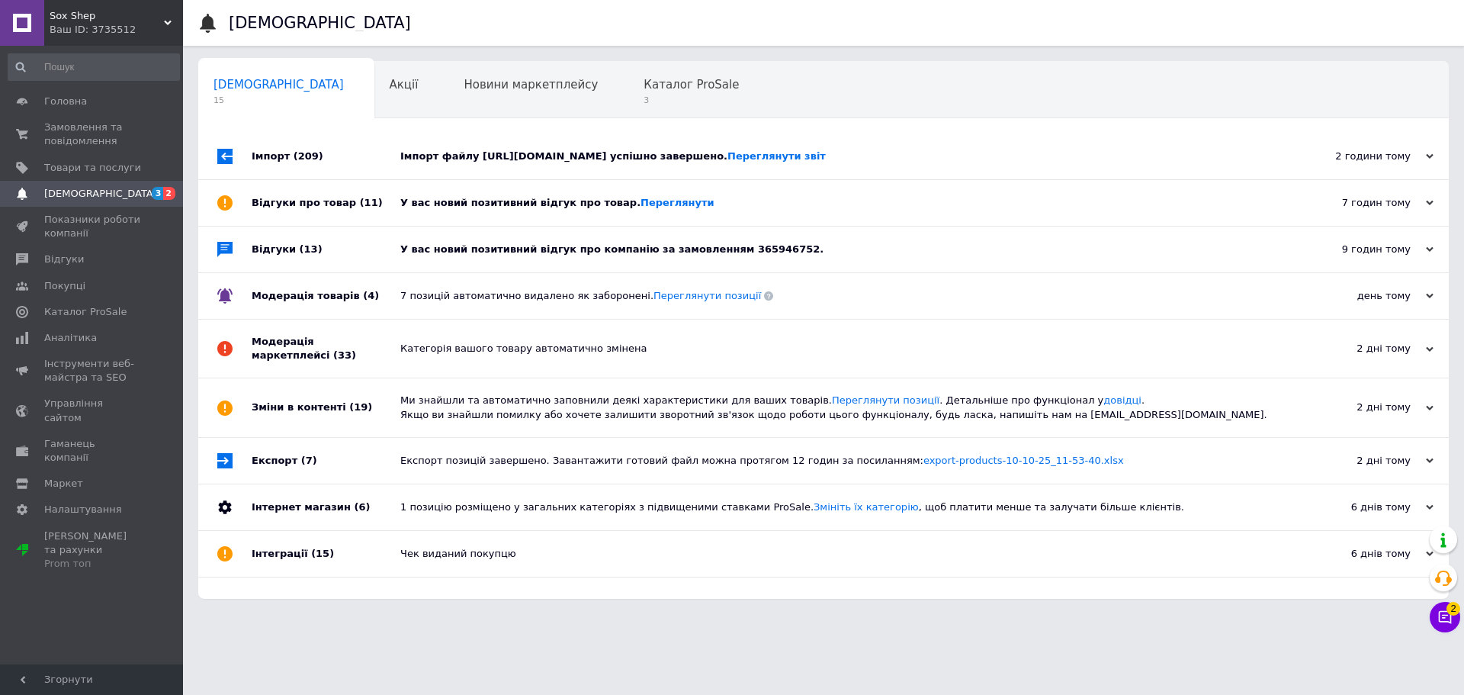
click at [552, 272] on div "У вас новий позитивний відгук про компанію за замовленням 365946752." at bounding box center [840, 249] width 881 height 46
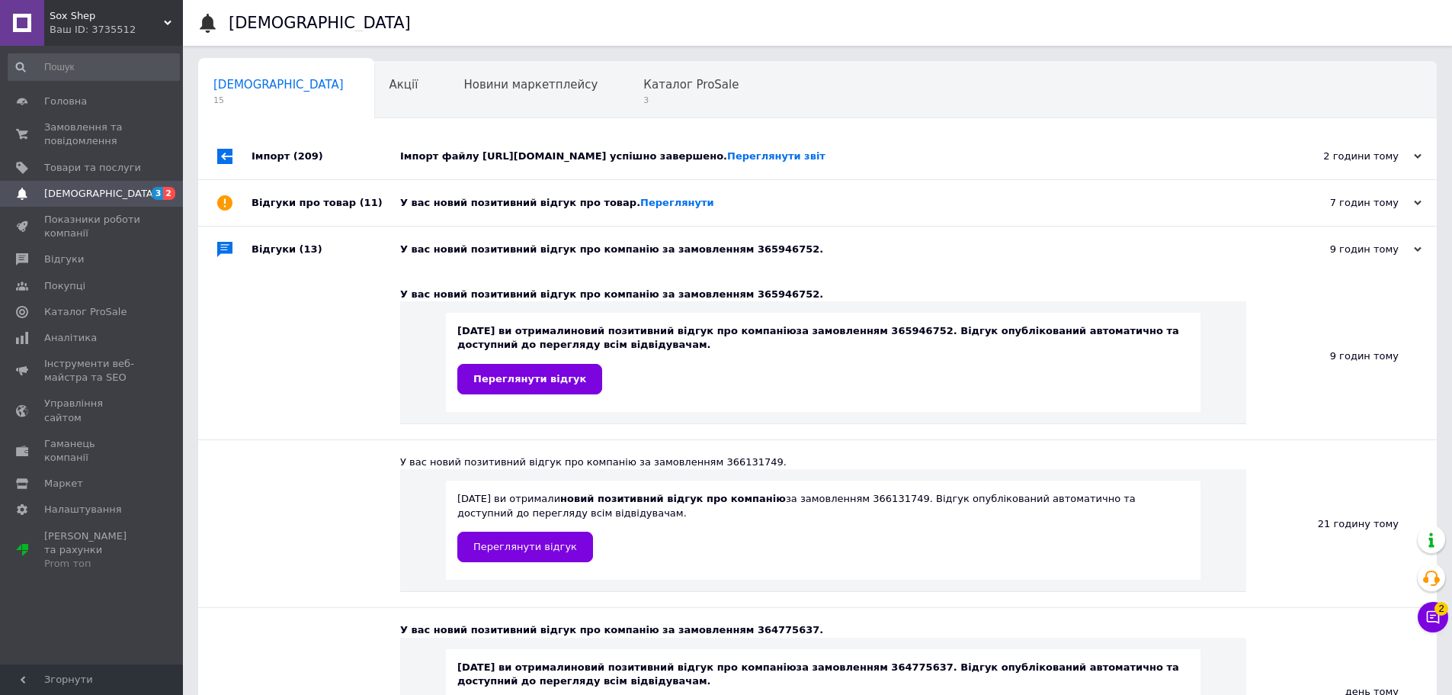
click at [552, 272] on div "У вас новий позитивний відгук про компанію за замовленням 365946752." at bounding box center [834, 249] width 869 height 46
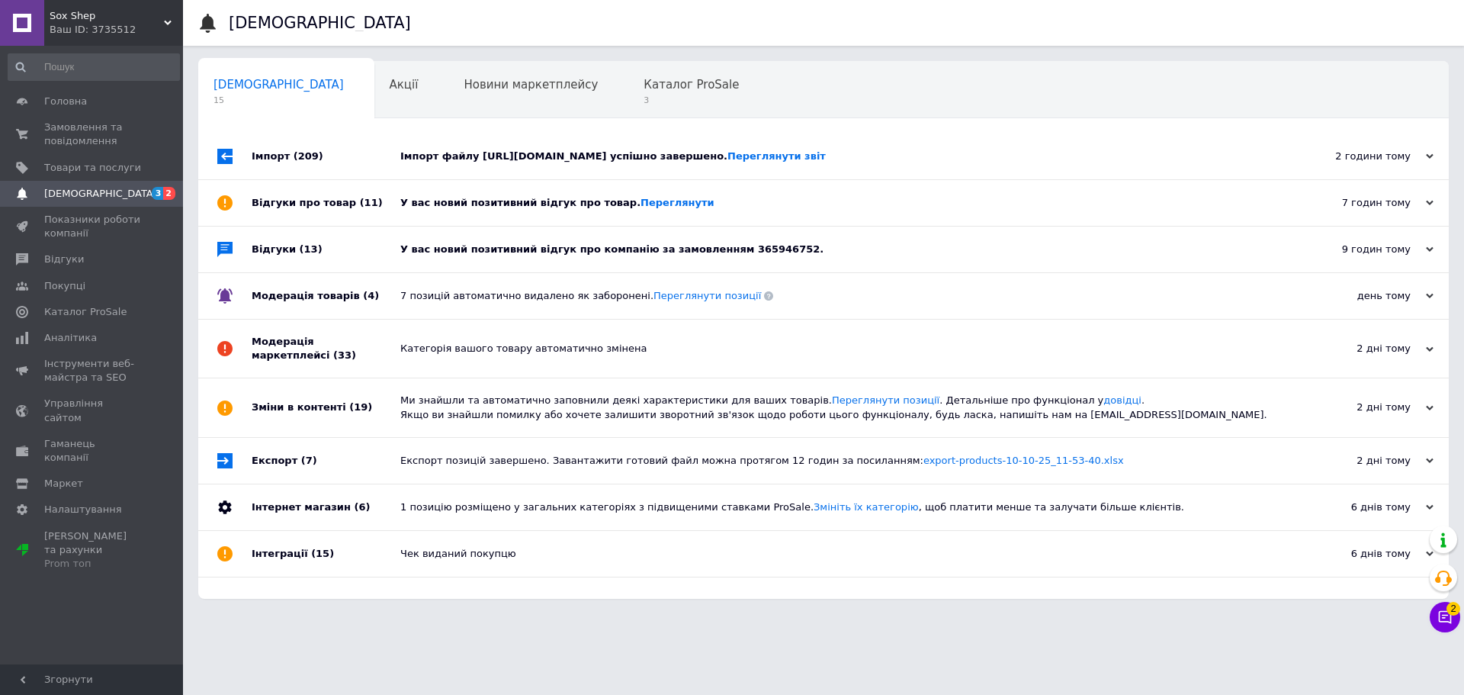
click at [531, 303] on div "7 позицій автоматично видалено як заборонені. Переглянути позиції" at bounding box center [840, 296] width 881 height 14
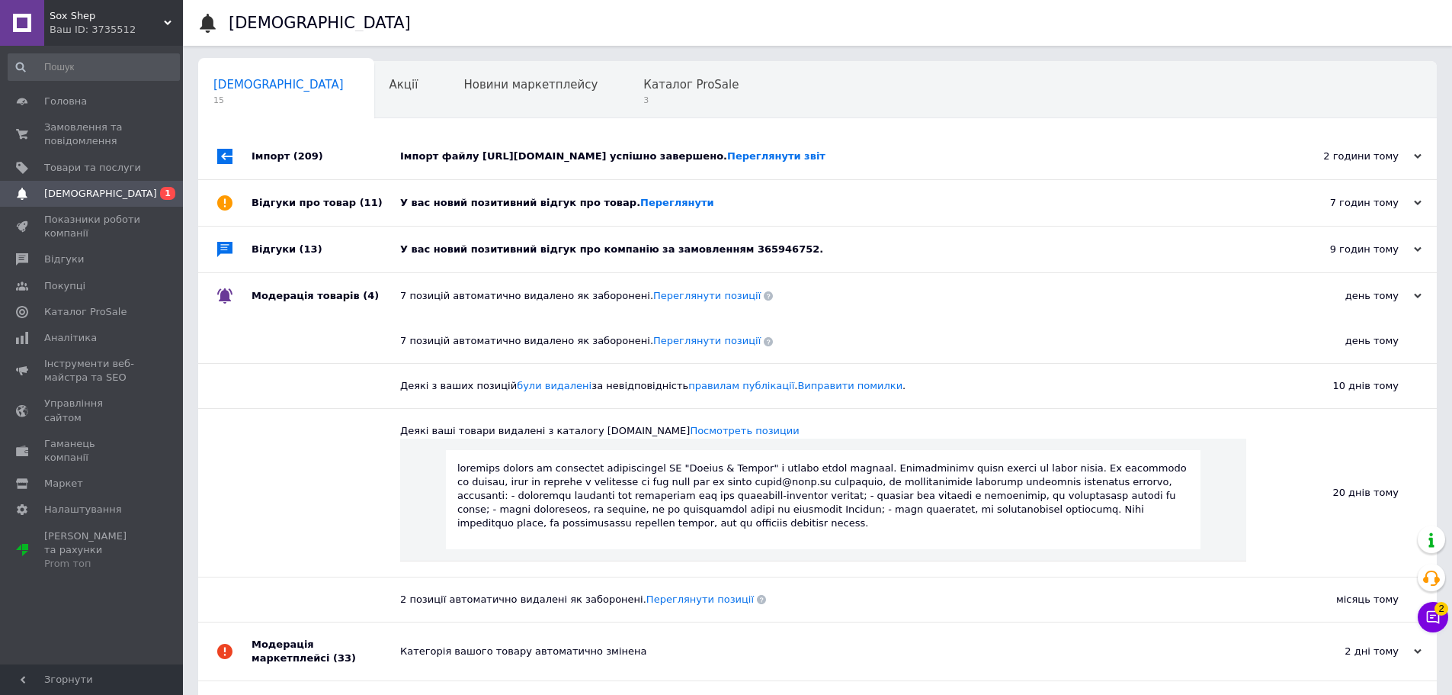
click at [531, 303] on div "7 позицій автоматично видалено як заборонені. Переглянути позиції" at bounding box center [834, 296] width 869 height 14
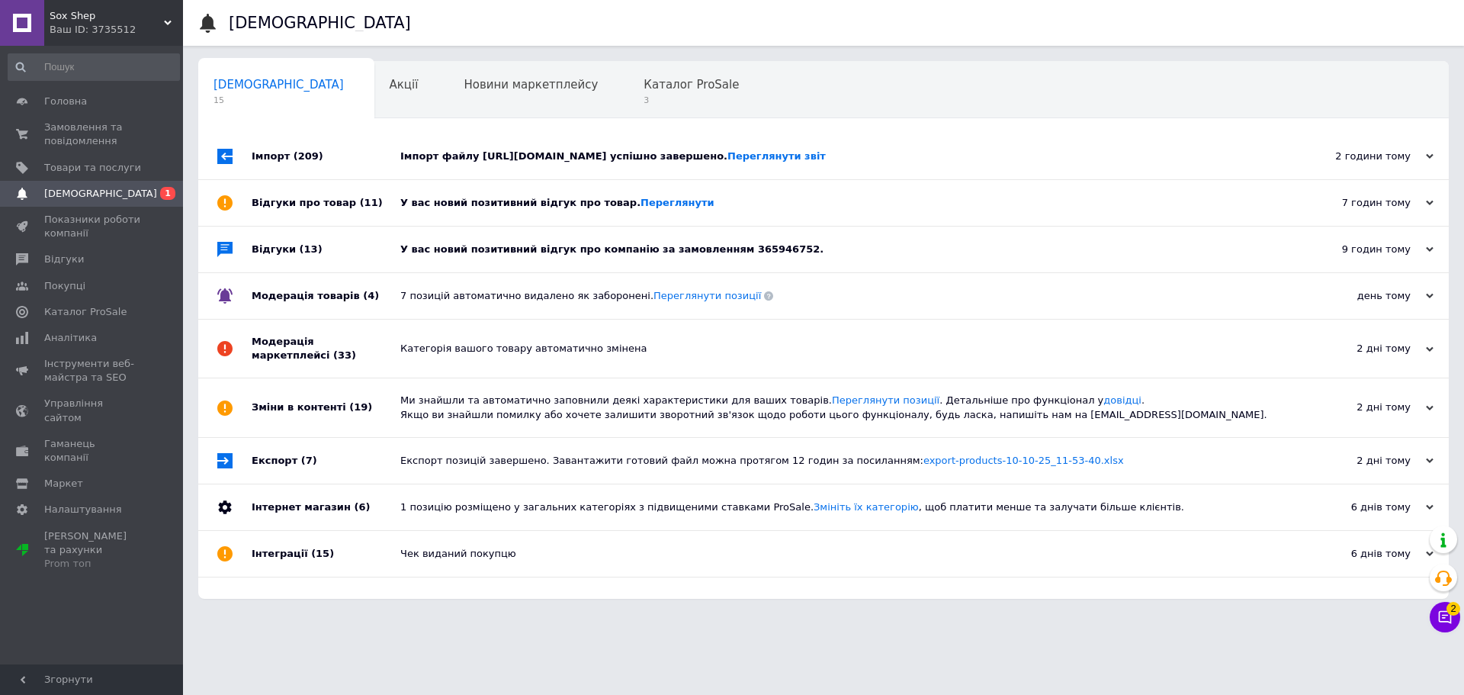
click at [537, 225] on div "У вас новий позитивний відгук про товар. [GEOGRAPHIC_DATA]" at bounding box center [840, 203] width 881 height 46
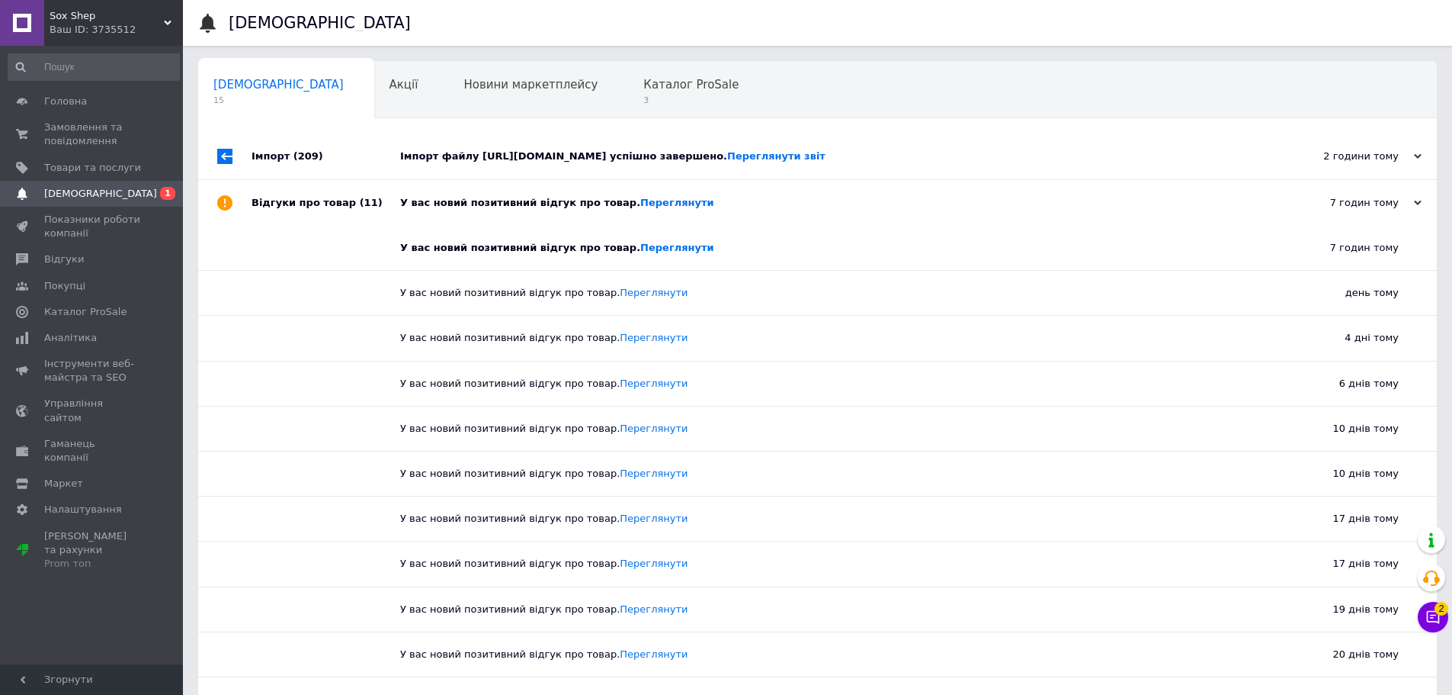
click at [534, 210] on div "У вас новий позитивний відгук про товар. [GEOGRAPHIC_DATA]" at bounding box center [834, 203] width 869 height 14
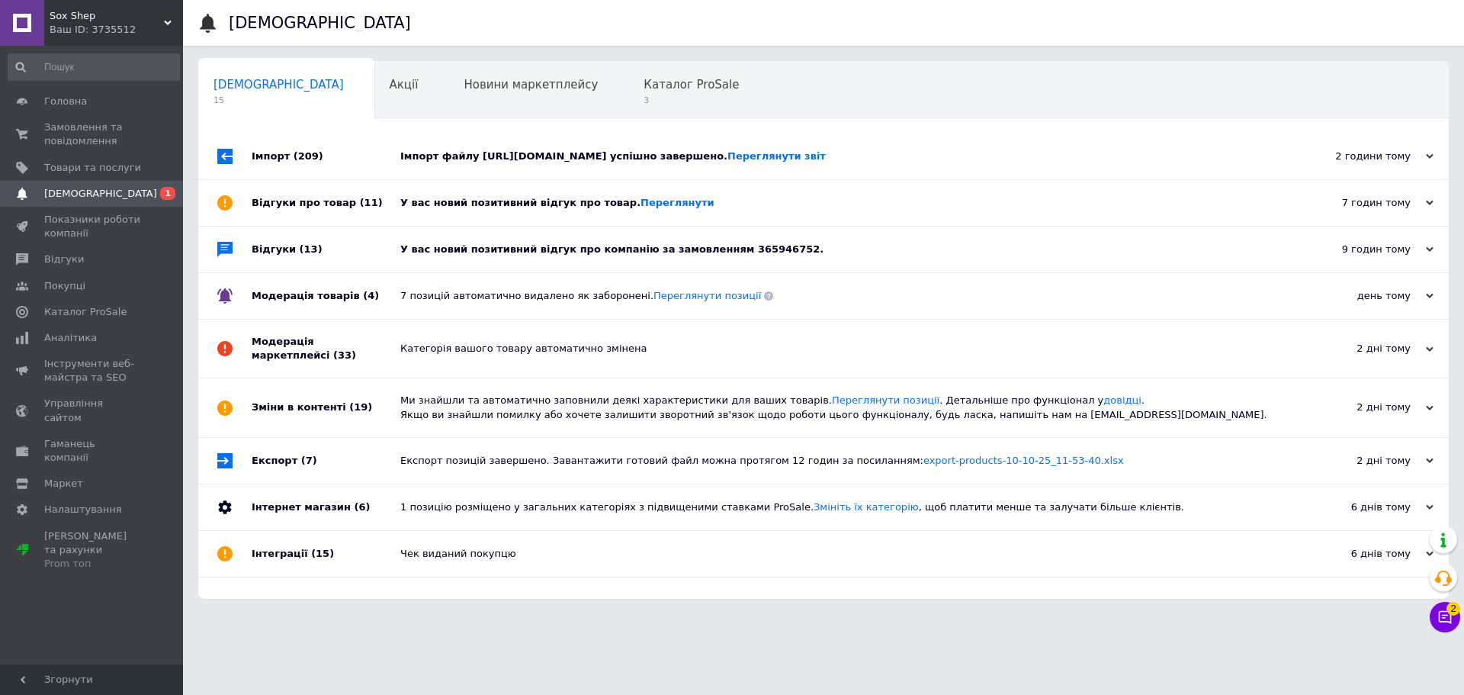
drag, startPoint x: 700, startPoint y: 183, endPoint x: 692, endPoint y: 184, distance: 7.7
click at [697, 179] on div "Імпорт файлу [URL][DOMAIN_NAME] успішно завершено. Переглянути звіт" at bounding box center [840, 156] width 881 height 46
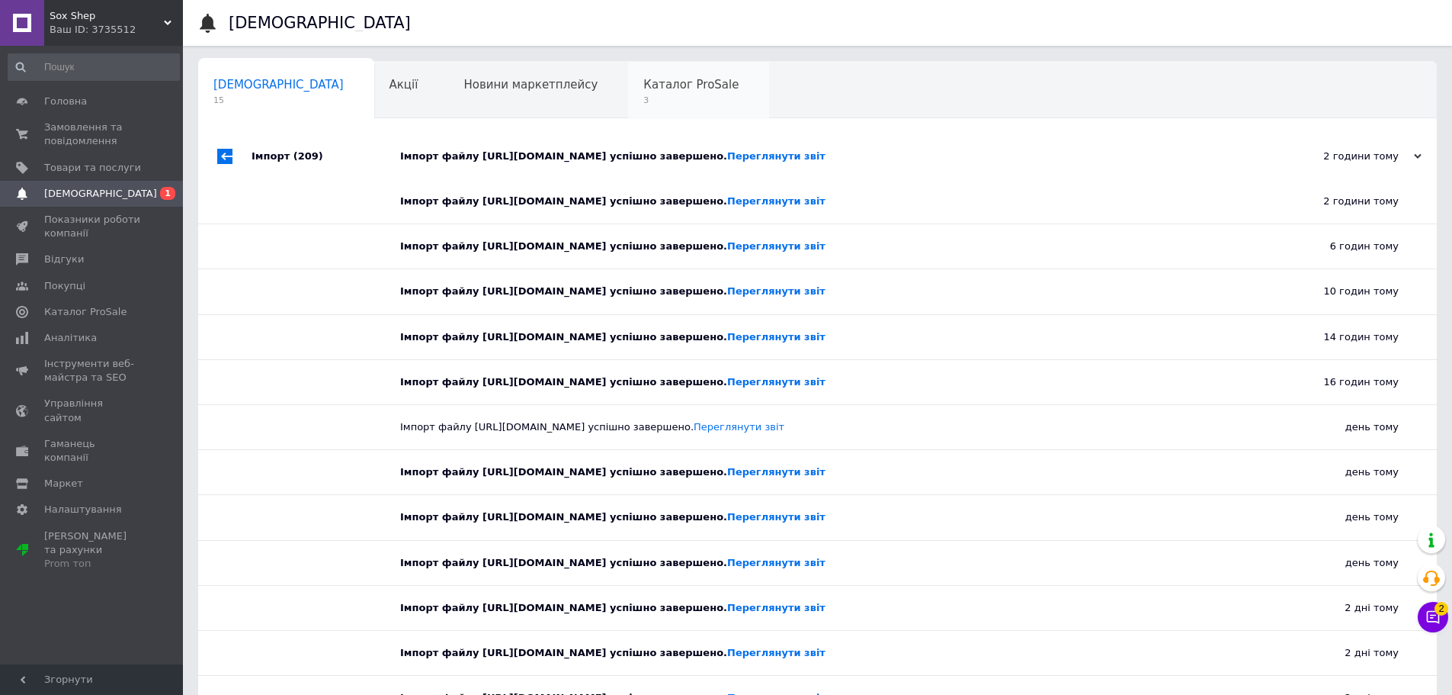
drag, startPoint x: 632, startPoint y: 154, endPoint x: 587, endPoint y: 114, distance: 60.5
click at [632, 152] on div "Імпорт файлу [URL][DOMAIN_NAME] успішно завершено. Переглянути звіт" at bounding box center [834, 156] width 869 height 14
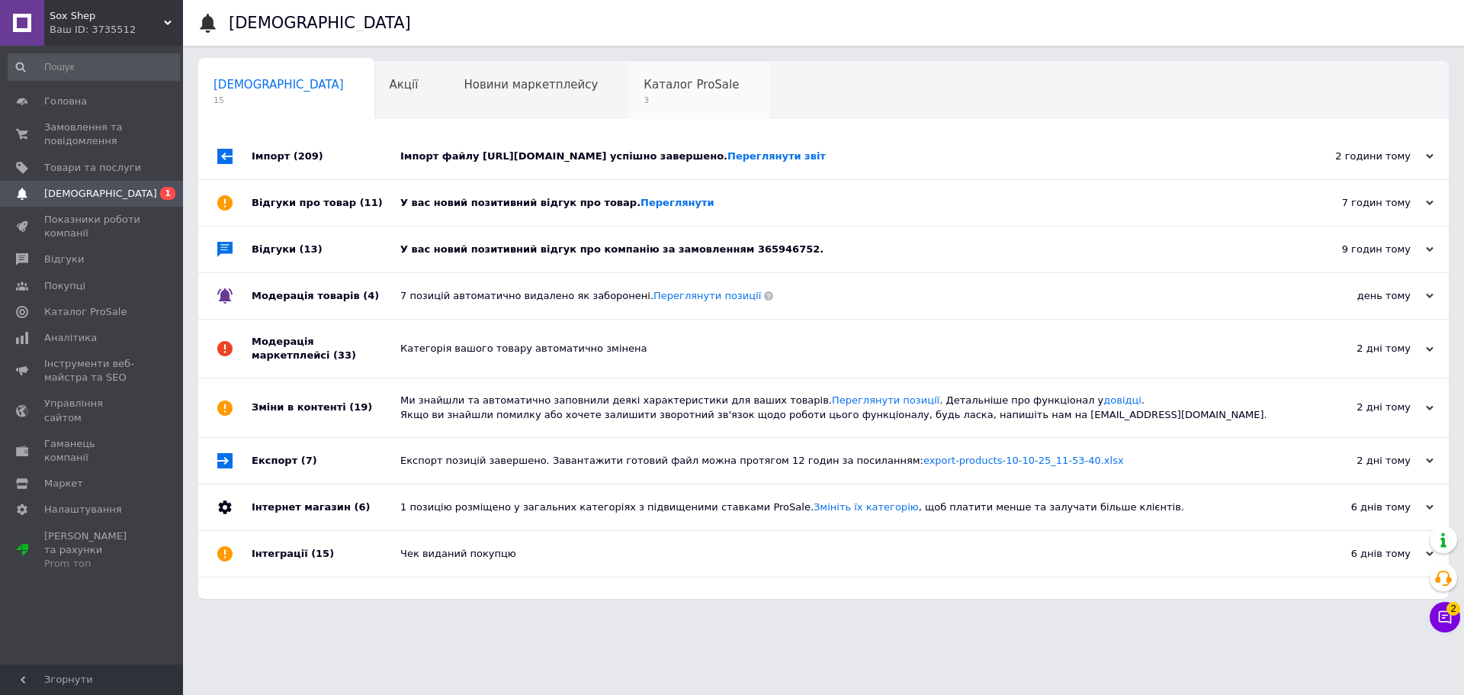
click at [644, 91] on span "Каталог ProSale" at bounding box center [691, 85] width 95 height 14
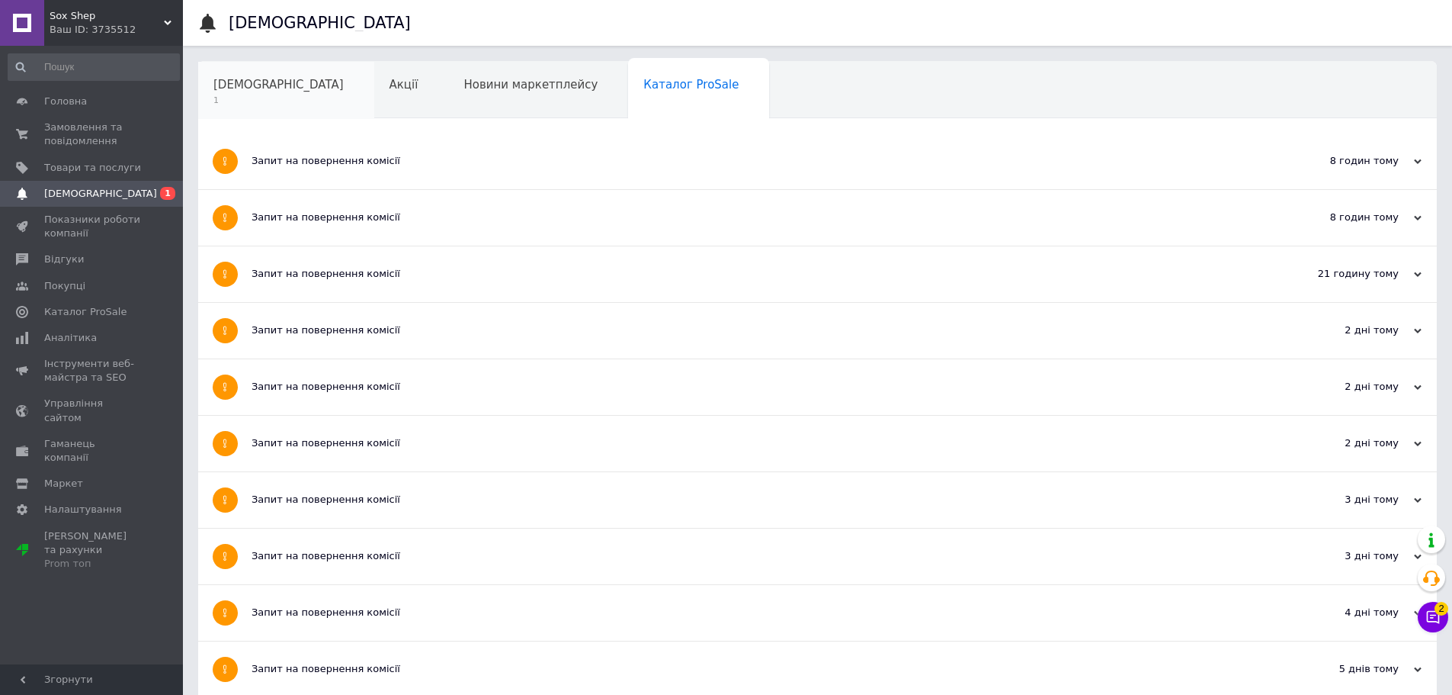
click at [276, 95] on span "1" at bounding box center [278, 100] width 130 height 11
